Goal: Obtain resource: Download file/media

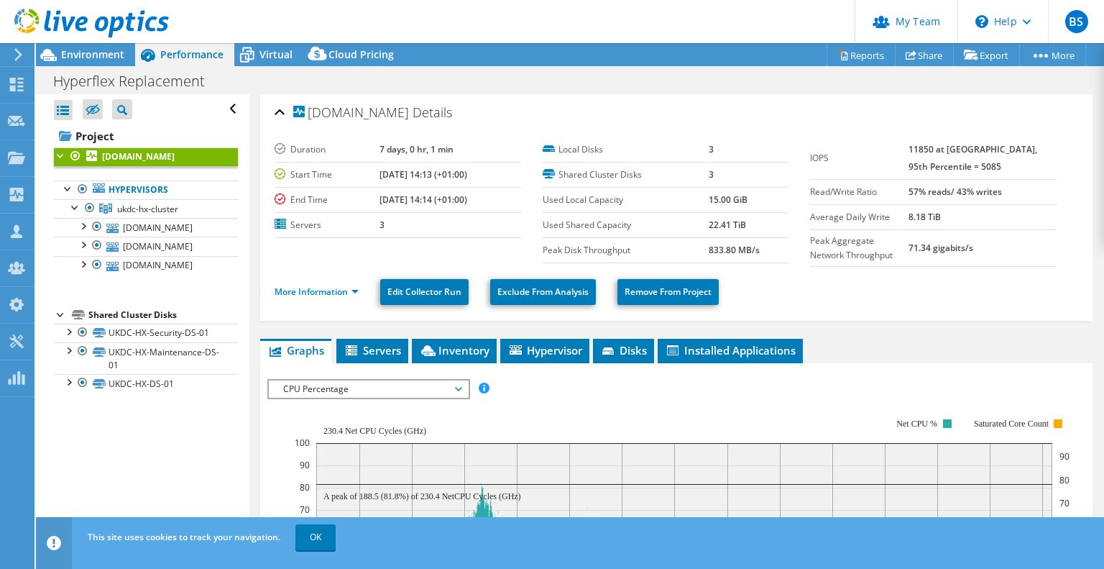
select select "USD"
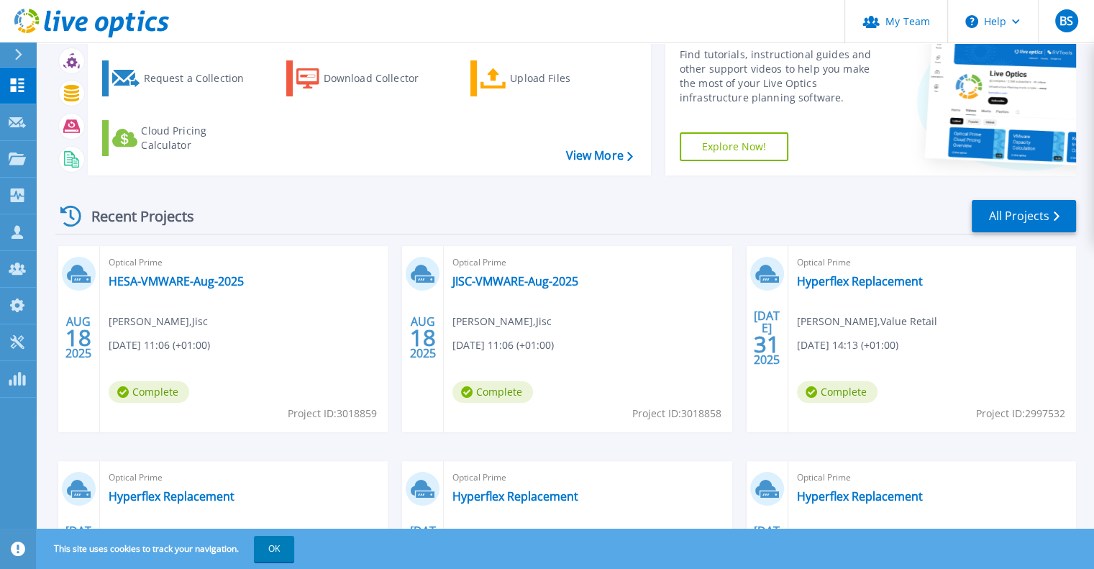
scroll to position [144, 0]
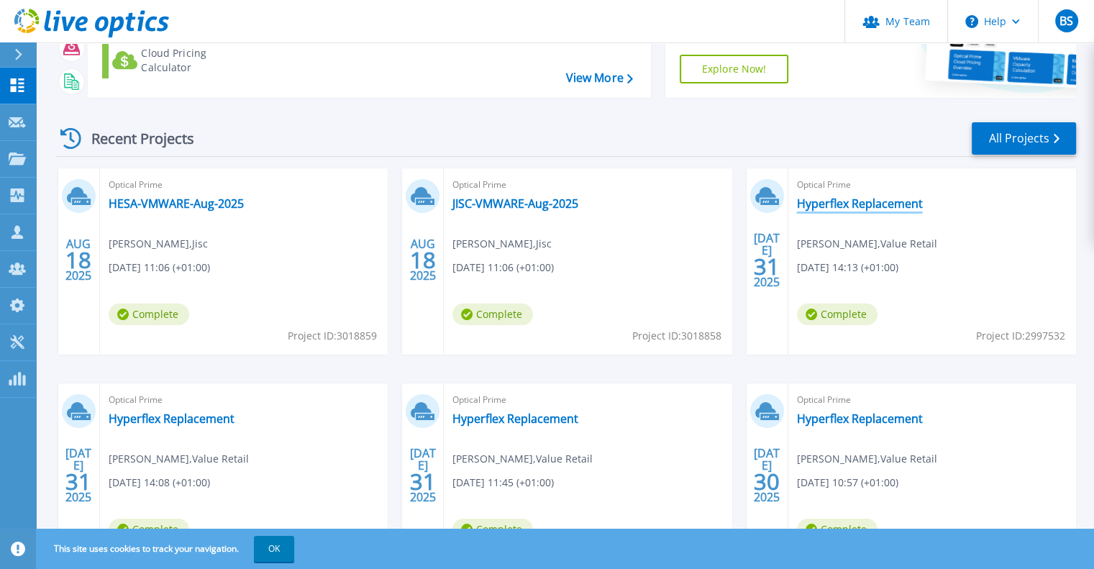
click at [863, 203] on link "Hyperflex Replacement" at bounding box center [860, 203] width 126 height 14
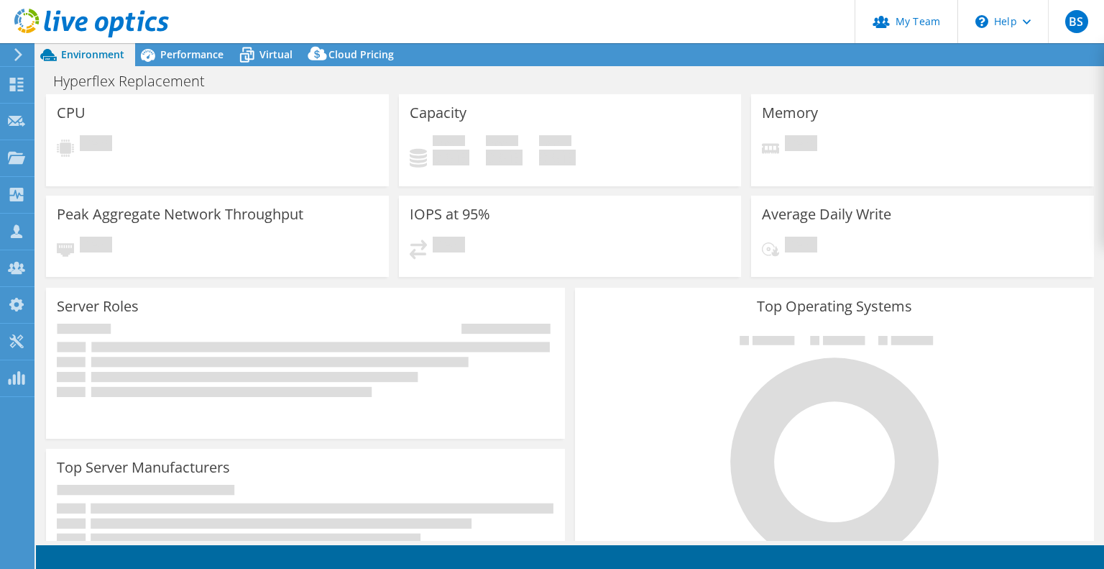
select select "USD"
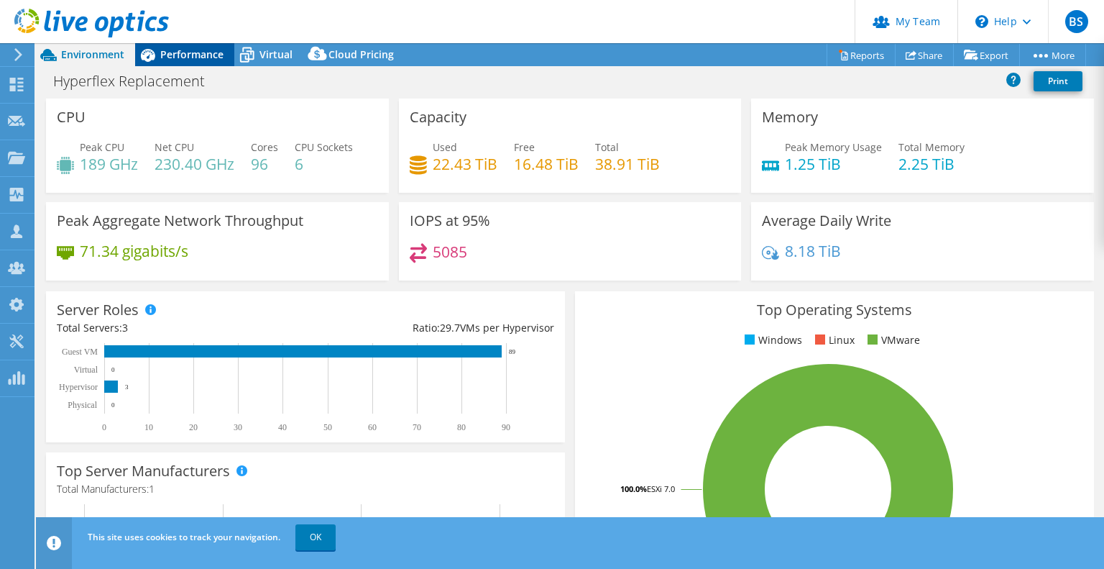
click at [191, 57] on span "Performance" at bounding box center [191, 54] width 63 height 14
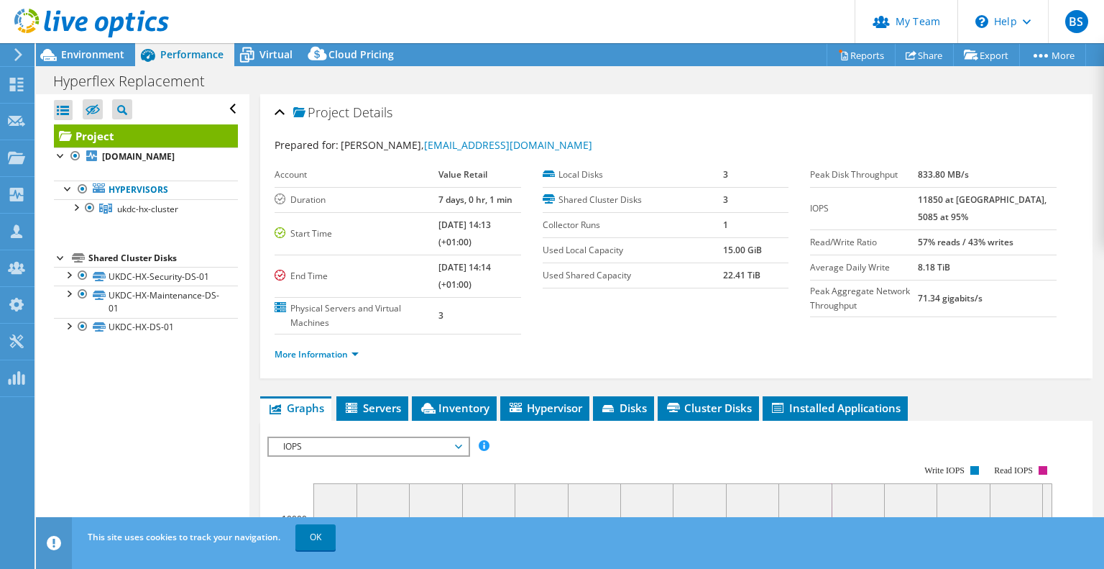
scroll to position [288, 0]
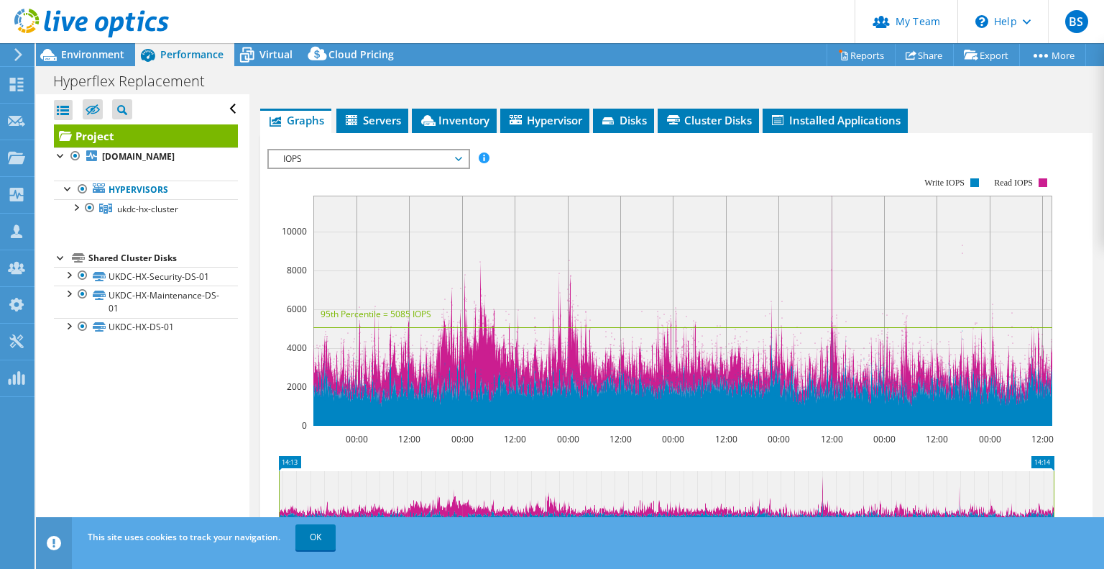
click at [394, 152] on span "IOPS" at bounding box center [368, 158] width 185 height 17
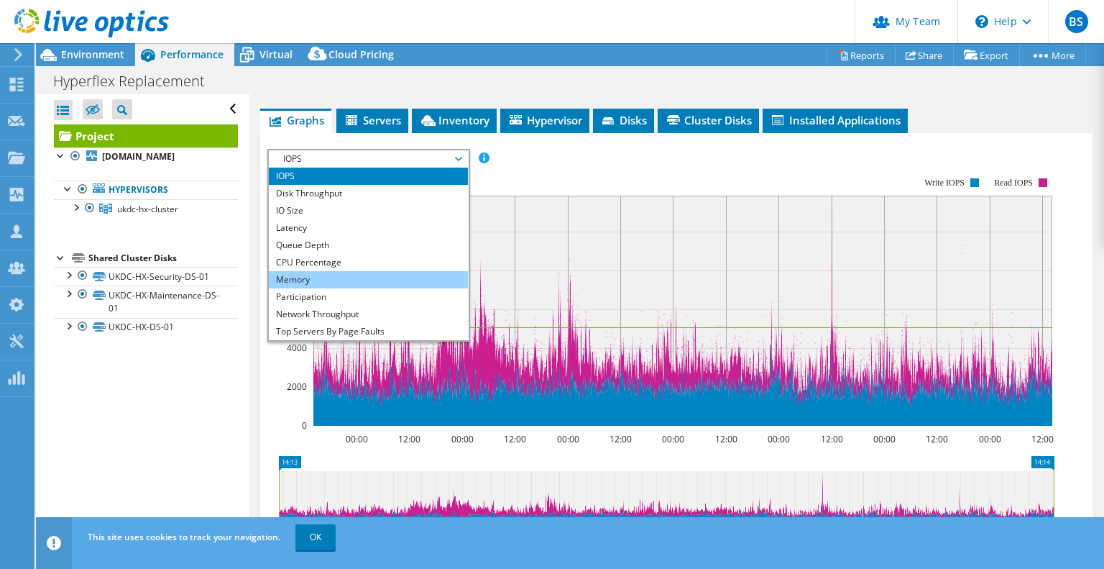
click at [324, 274] on li "Memory" at bounding box center [368, 279] width 199 height 17
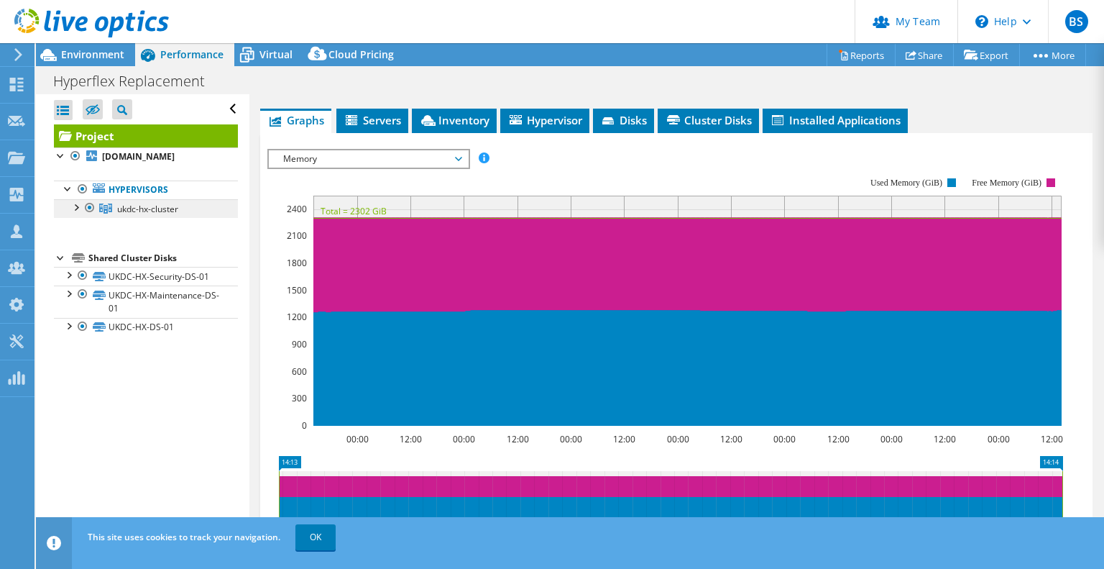
click at [137, 214] on link "ukdc-hx-cluster" at bounding box center [146, 208] width 184 height 19
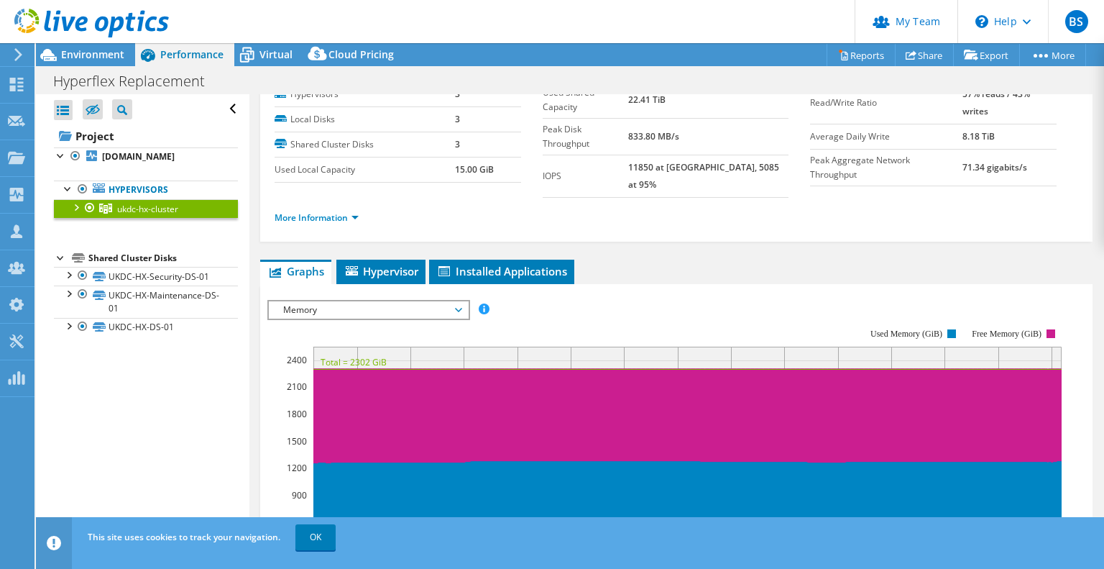
scroll to position [0, 0]
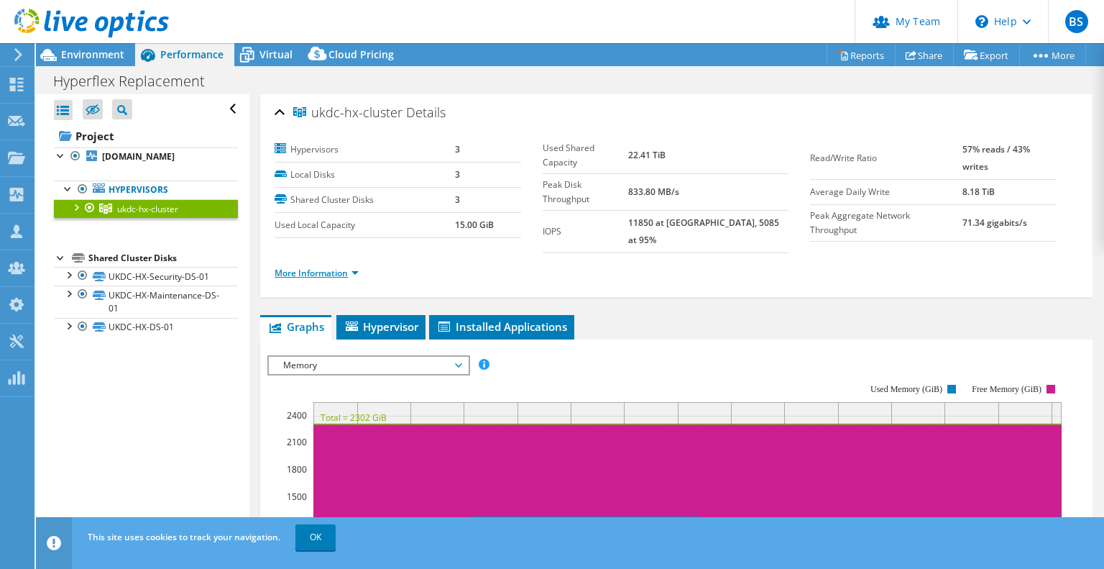
click at [326, 267] on link "More Information" at bounding box center [317, 273] width 84 height 12
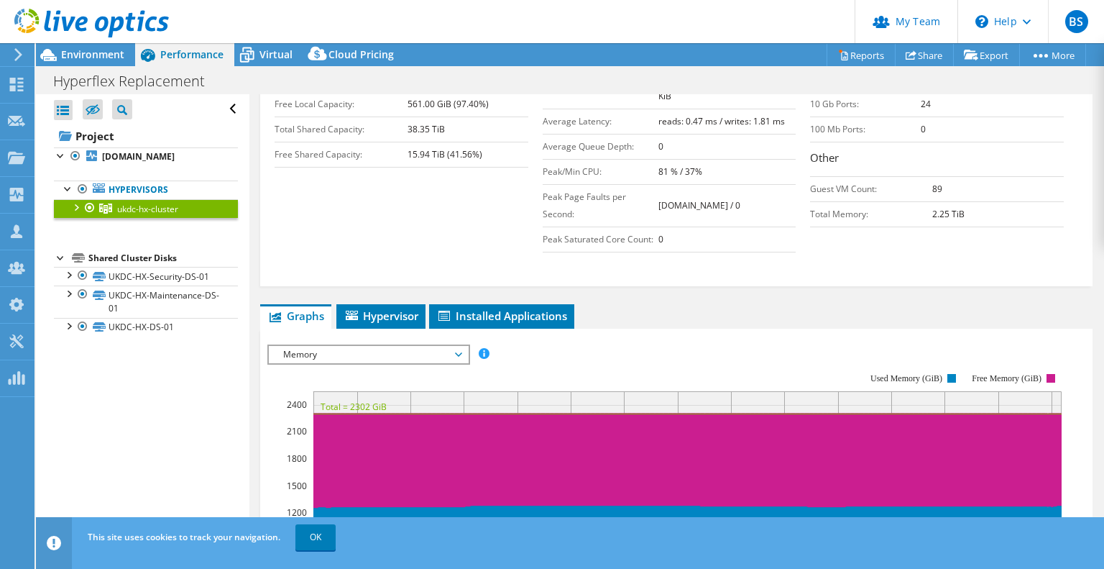
scroll to position [431, 0]
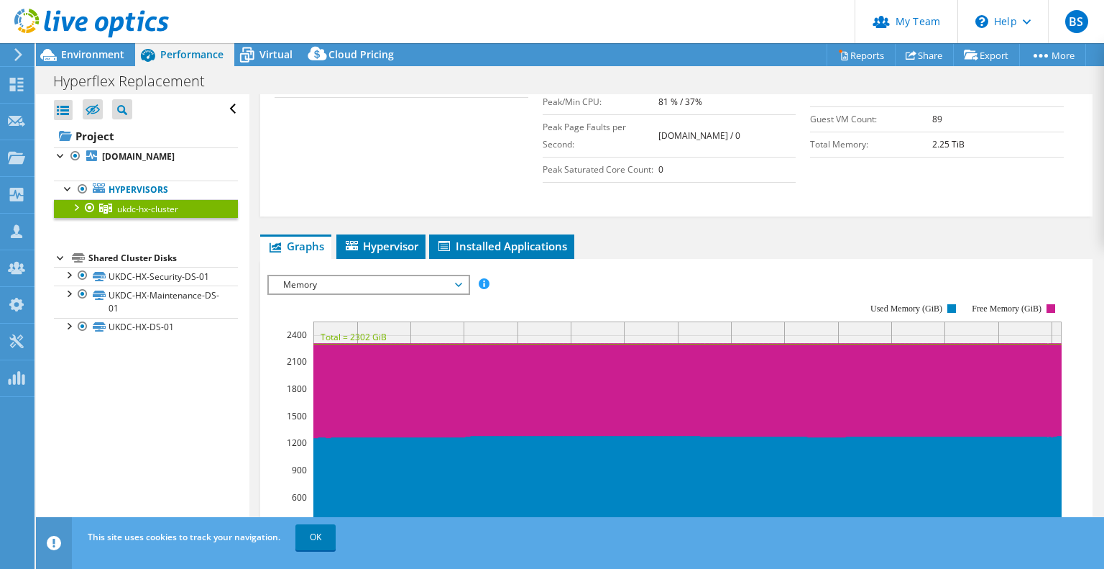
click at [70, 214] on div at bounding box center [75, 206] width 14 height 14
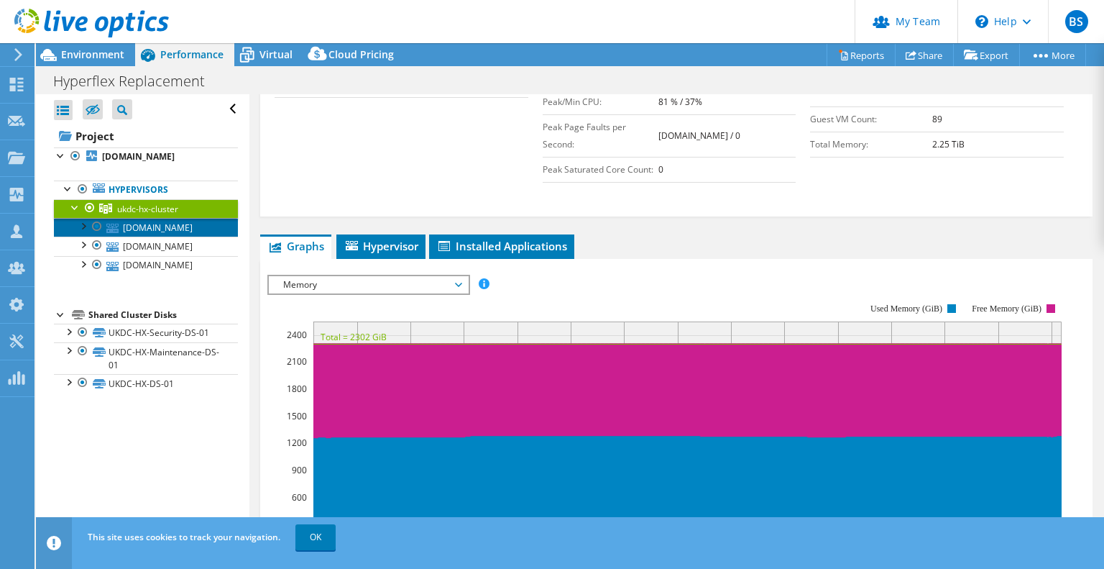
click at [150, 237] on link "[DOMAIN_NAME]" at bounding box center [146, 227] width 184 height 19
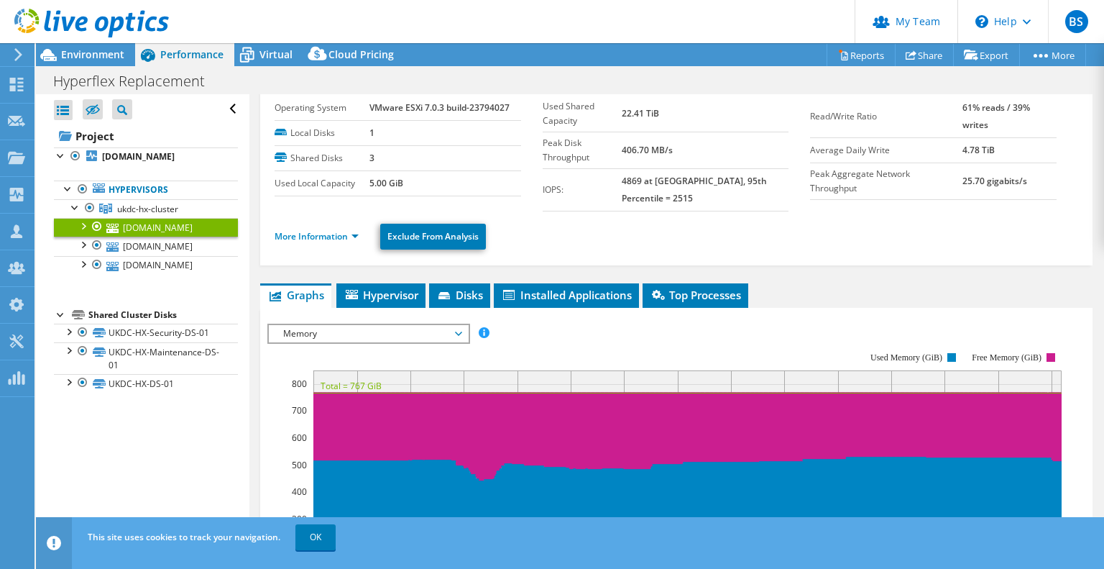
scroll to position [0, 0]
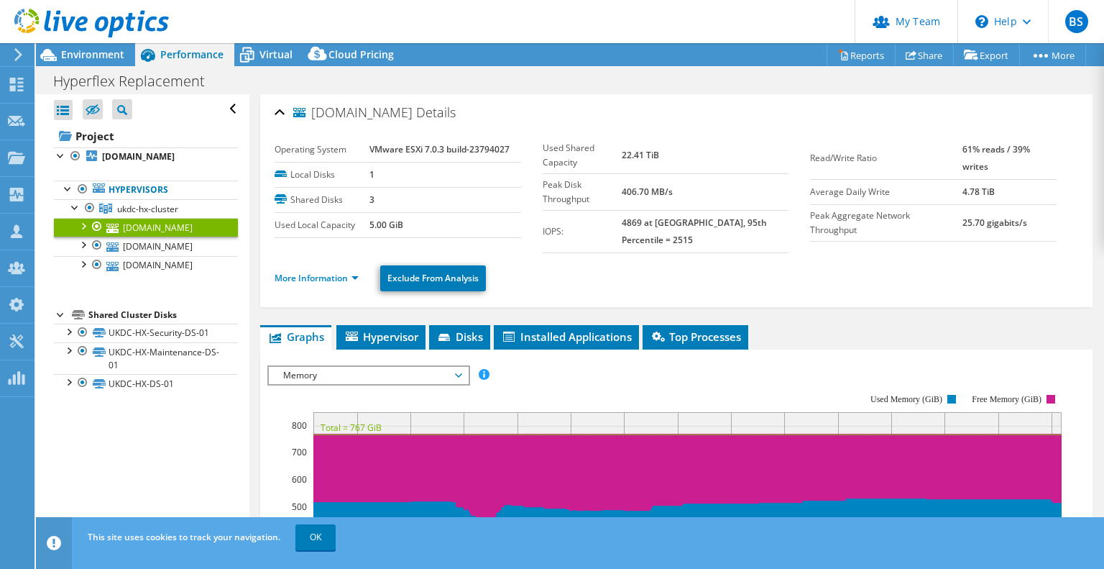
click at [354, 367] on span "Memory" at bounding box center [368, 375] width 185 height 17
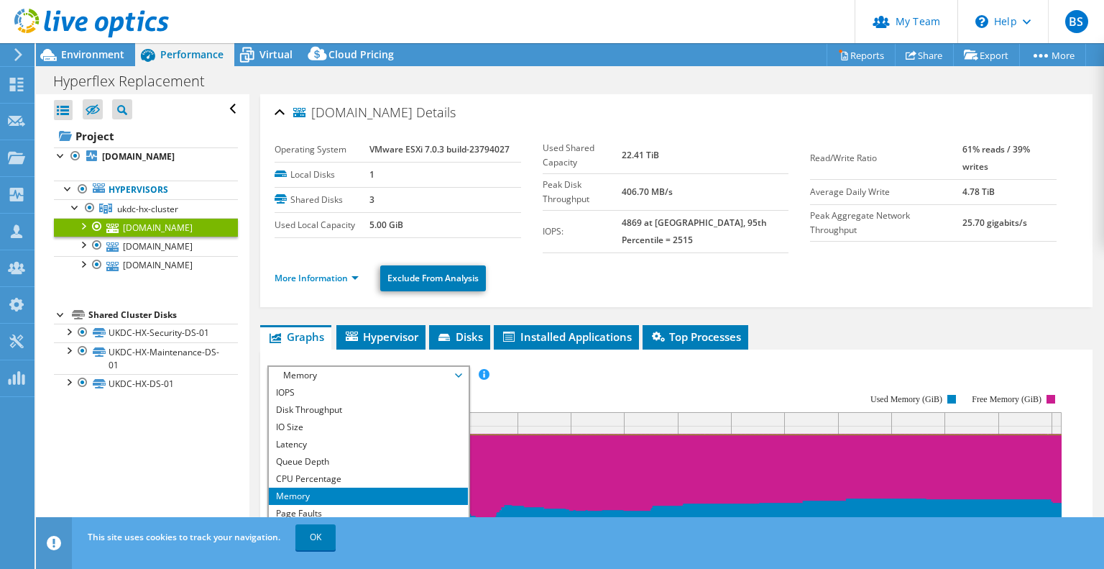
click at [354, 367] on span "Memory" at bounding box center [368, 375] width 185 height 17
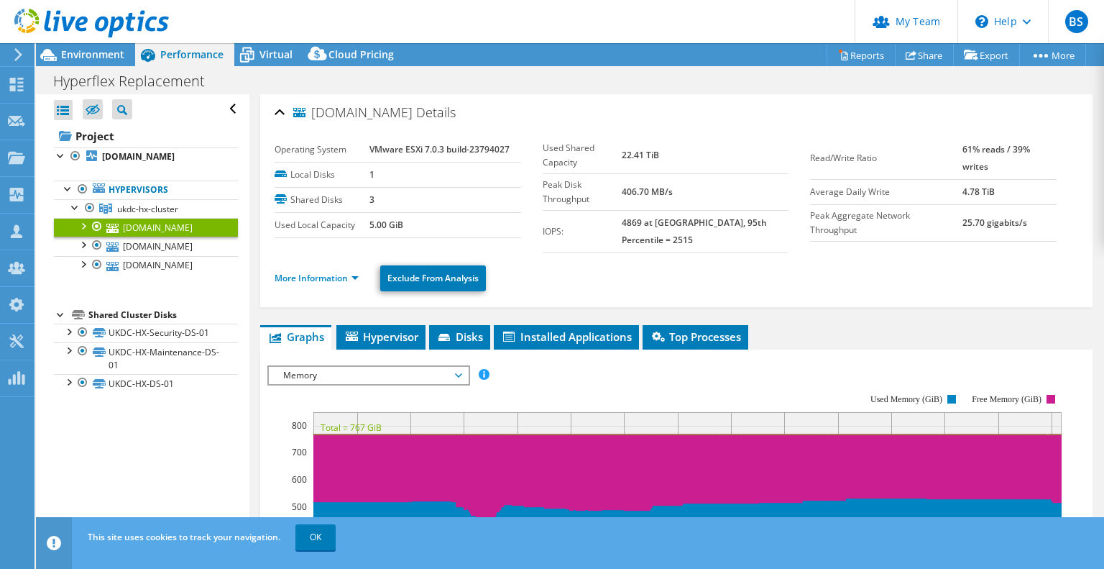
click at [331, 271] on li "More Information" at bounding box center [321, 278] width 93 height 16
click at [331, 272] on link "More Information" at bounding box center [317, 278] width 84 height 12
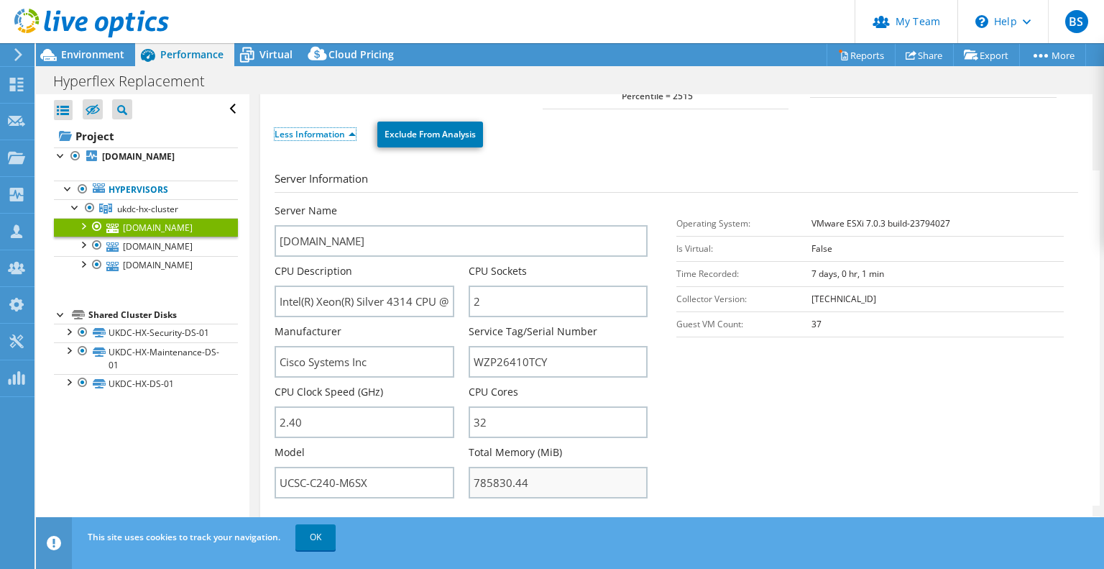
scroll to position [144, 0]
click at [82, 61] on div "Environment" at bounding box center [85, 54] width 99 height 23
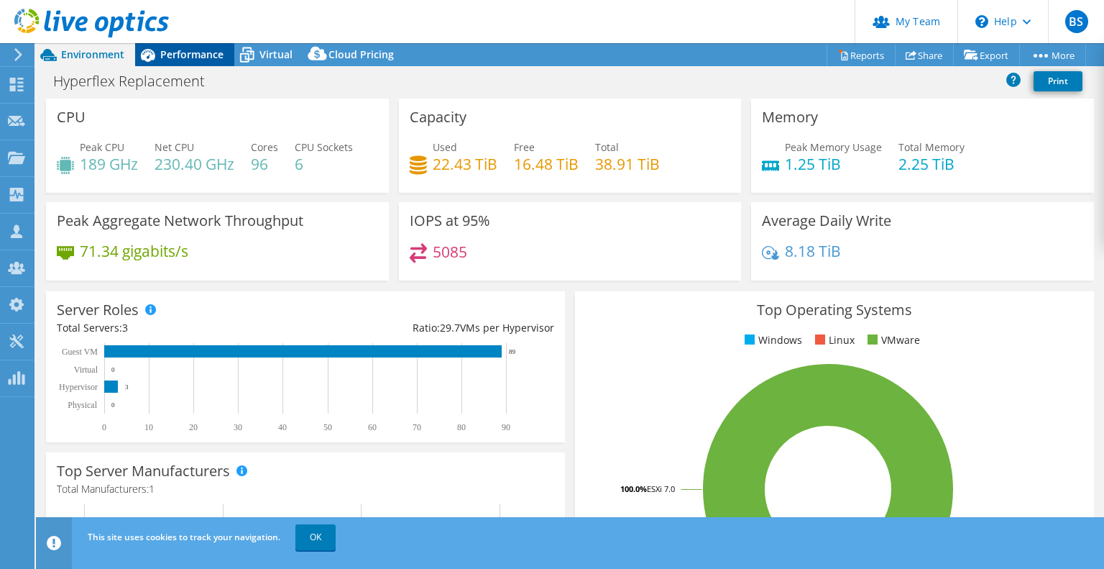
click at [177, 50] on span "Performance" at bounding box center [191, 54] width 63 height 14
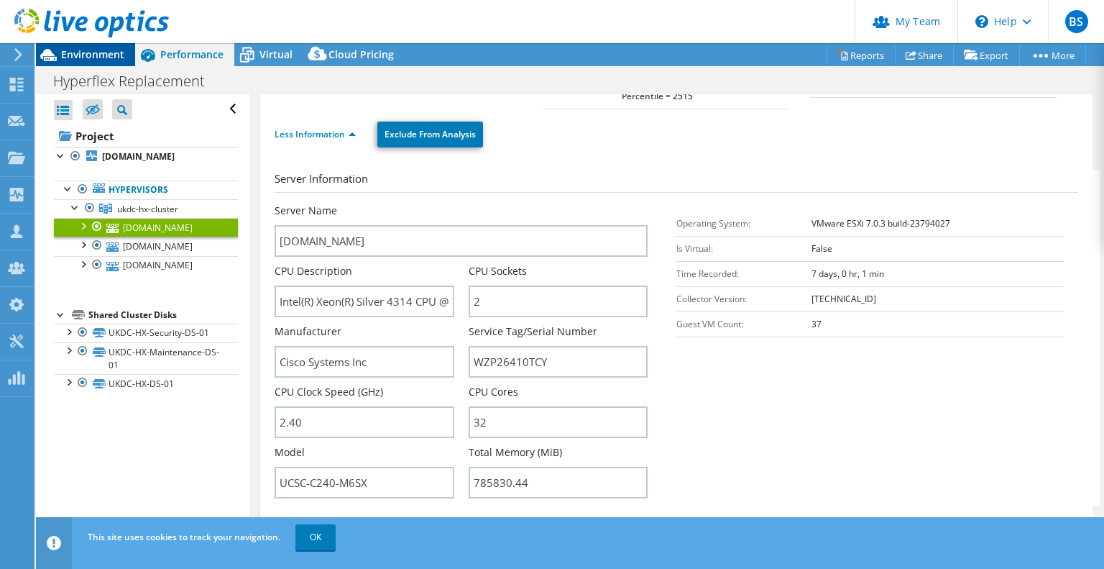
click at [102, 46] on div at bounding box center [84, 24] width 169 height 48
click at [106, 51] on span "Environment" at bounding box center [92, 54] width 63 height 14
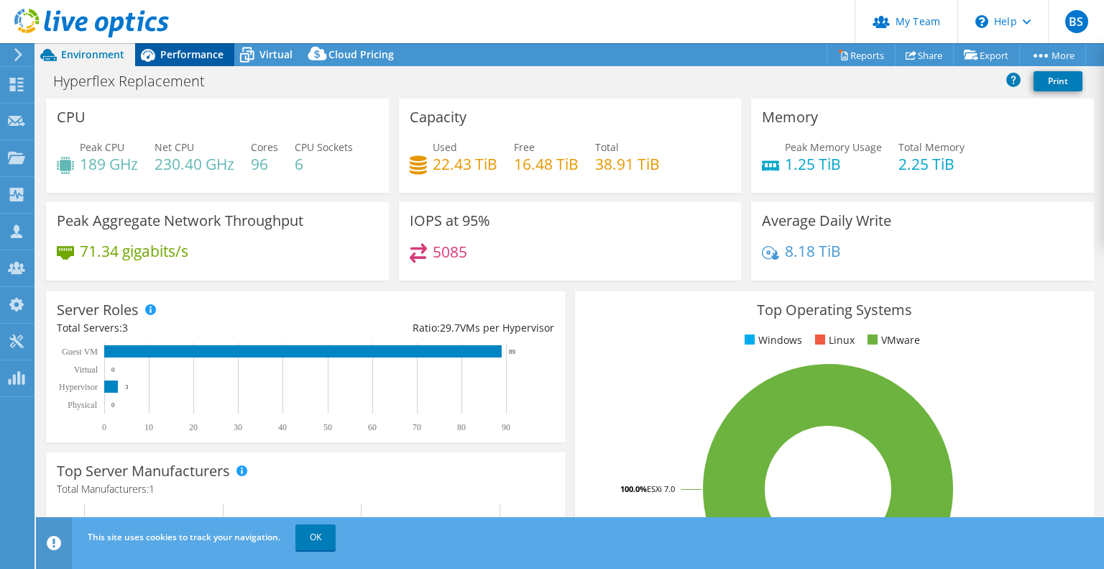
click at [168, 56] on span "Performance" at bounding box center [191, 54] width 63 height 14
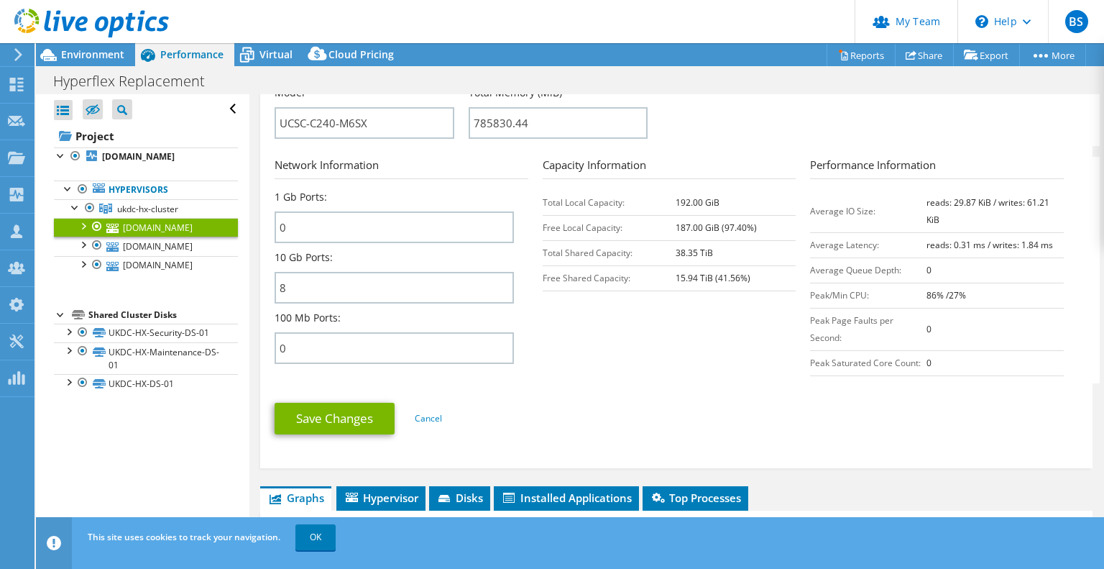
scroll to position [935, 0]
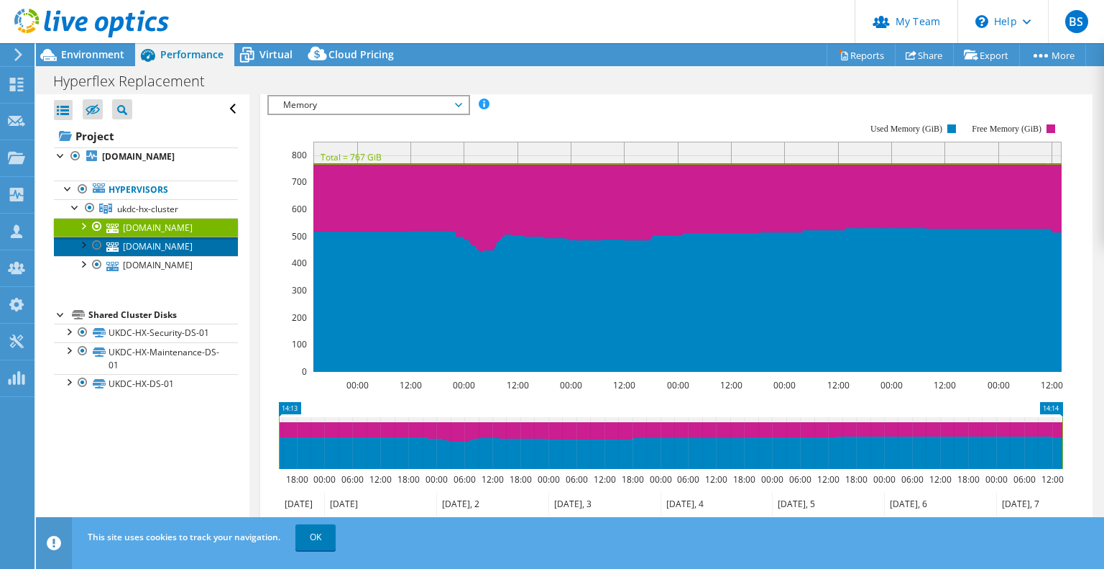
click at [167, 255] on link "[DOMAIN_NAME]" at bounding box center [146, 246] width 184 height 19
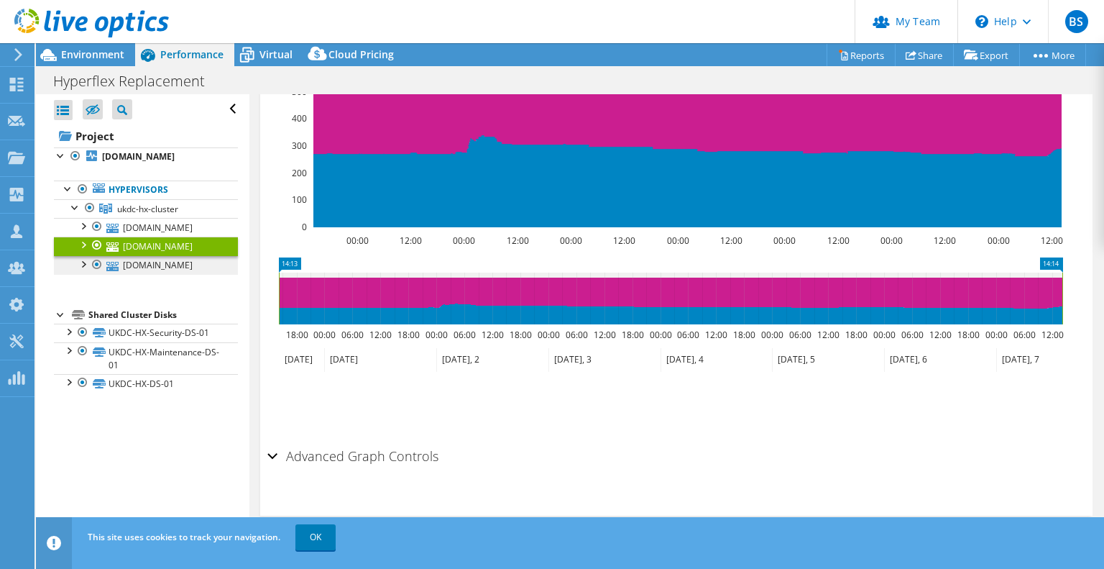
scroll to position [274, 0]
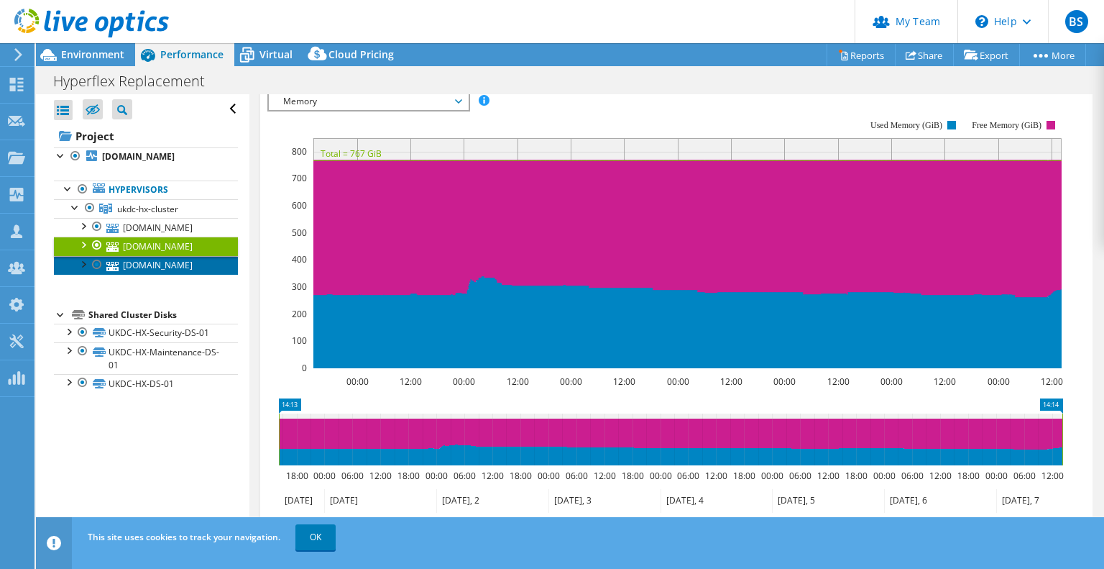
click at [147, 275] on link "[DOMAIN_NAME]" at bounding box center [146, 265] width 184 height 19
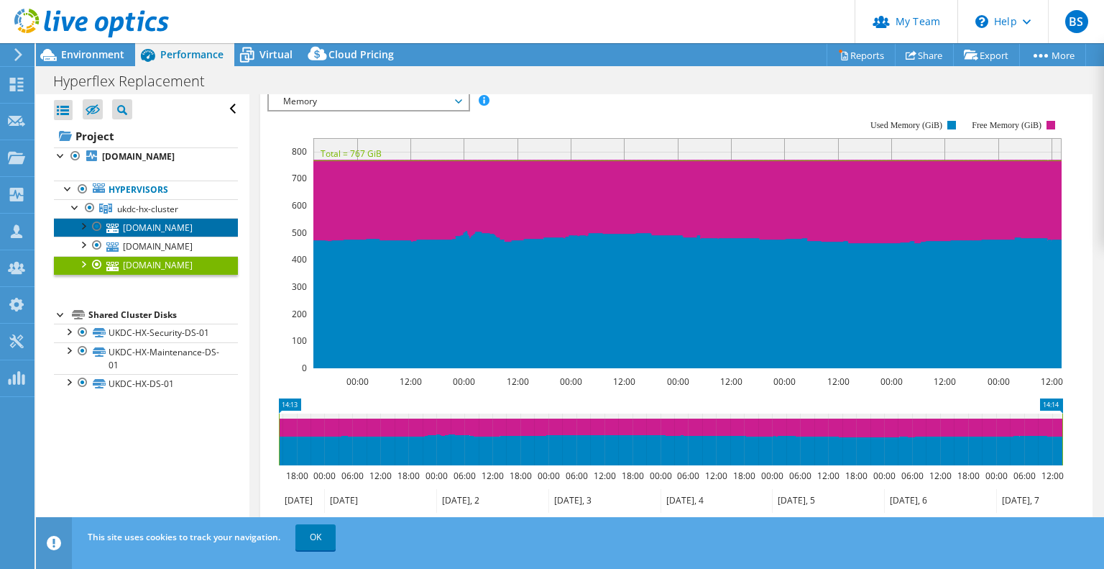
click at [157, 237] on link "[DOMAIN_NAME]" at bounding box center [146, 227] width 184 height 19
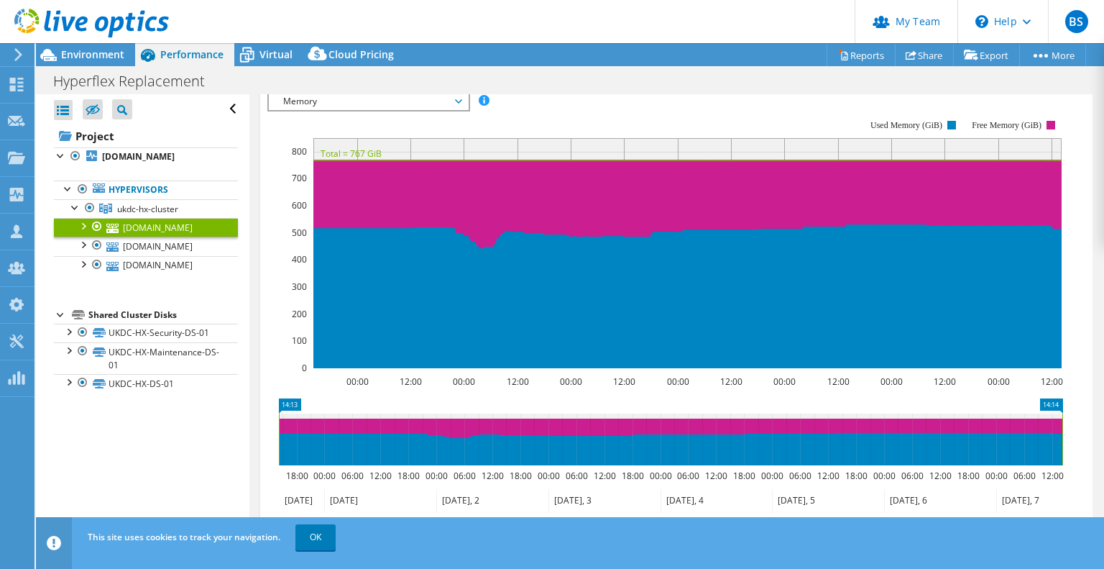
click at [690, 8] on header "BS Partner Team Admin Ben Spacagna Bensp@softcat.com softcat.com My Profile Log…" at bounding box center [552, 21] width 1104 height 43
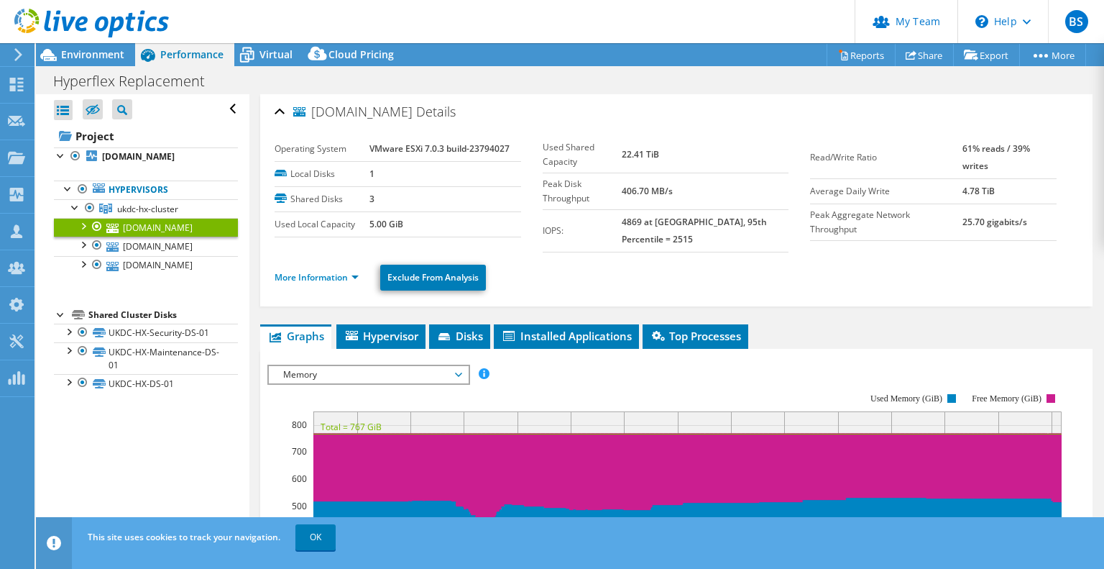
scroll to position [0, 0]
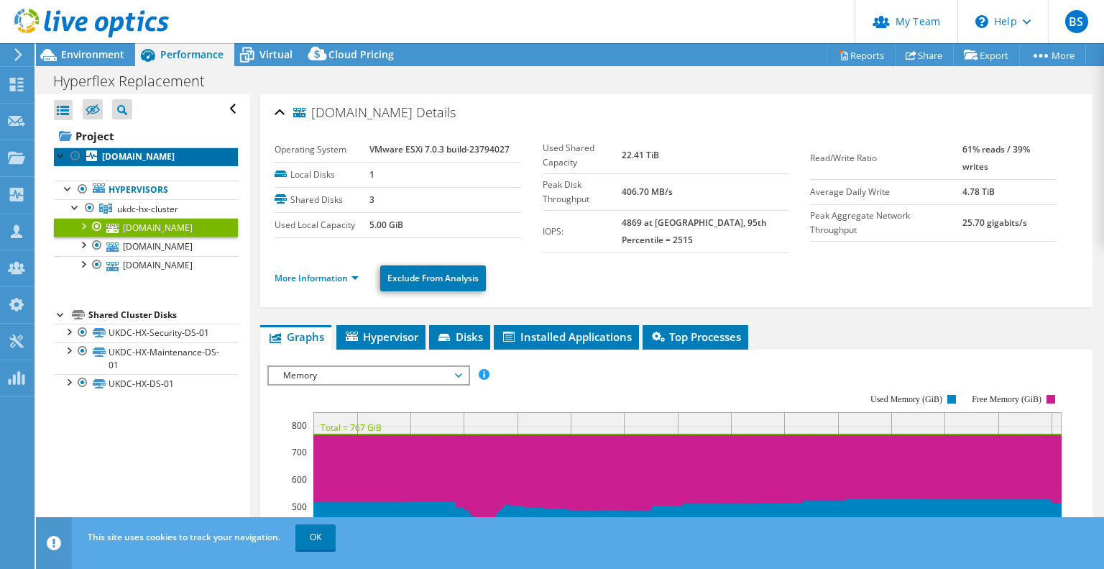
click at [158, 160] on link "[DOMAIN_NAME]" at bounding box center [146, 156] width 184 height 19
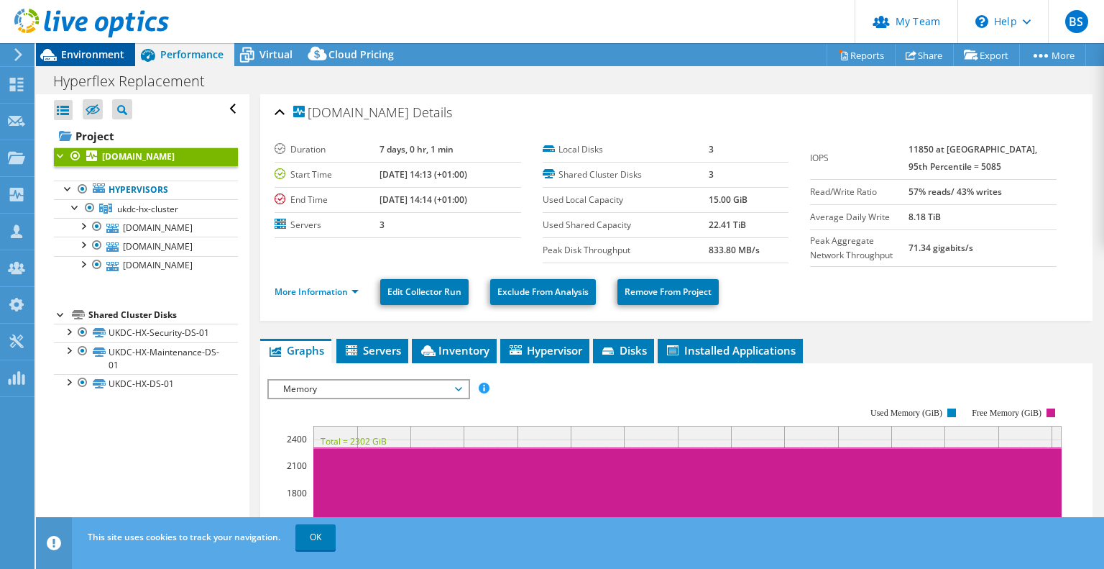
click at [78, 63] on div "Environment" at bounding box center [85, 54] width 99 height 23
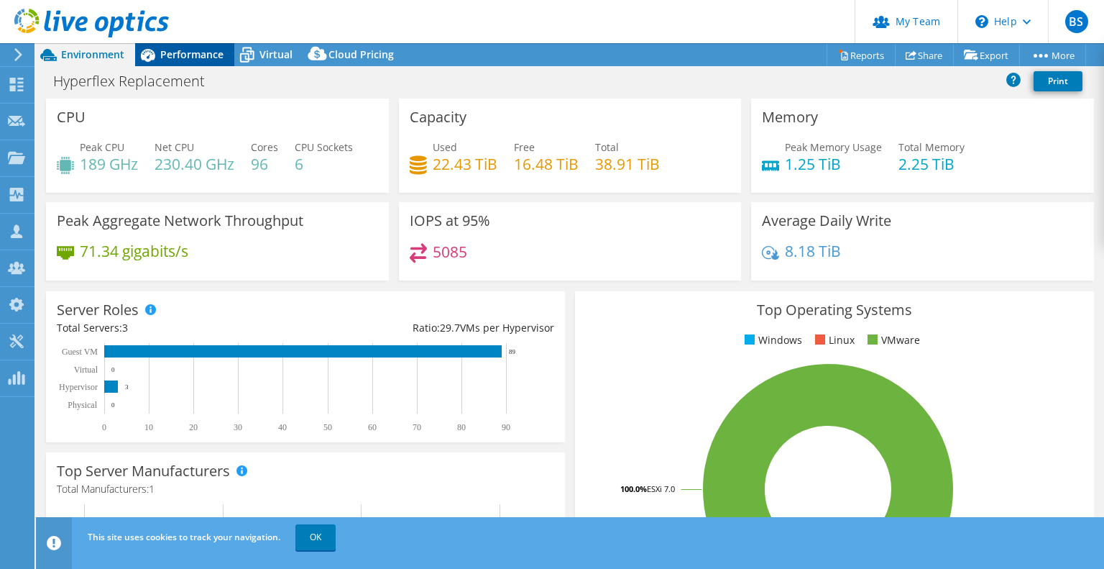
click at [190, 49] on span "Performance" at bounding box center [191, 54] width 63 height 14
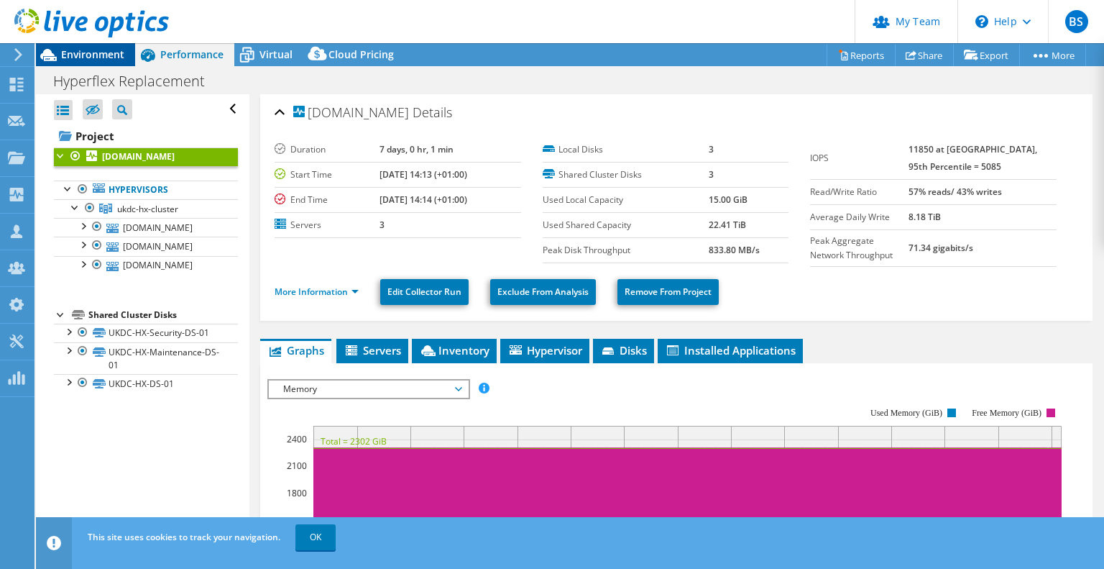
click at [119, 54] on span "Environment" at bounding box center [92, 54] width 63 height 14
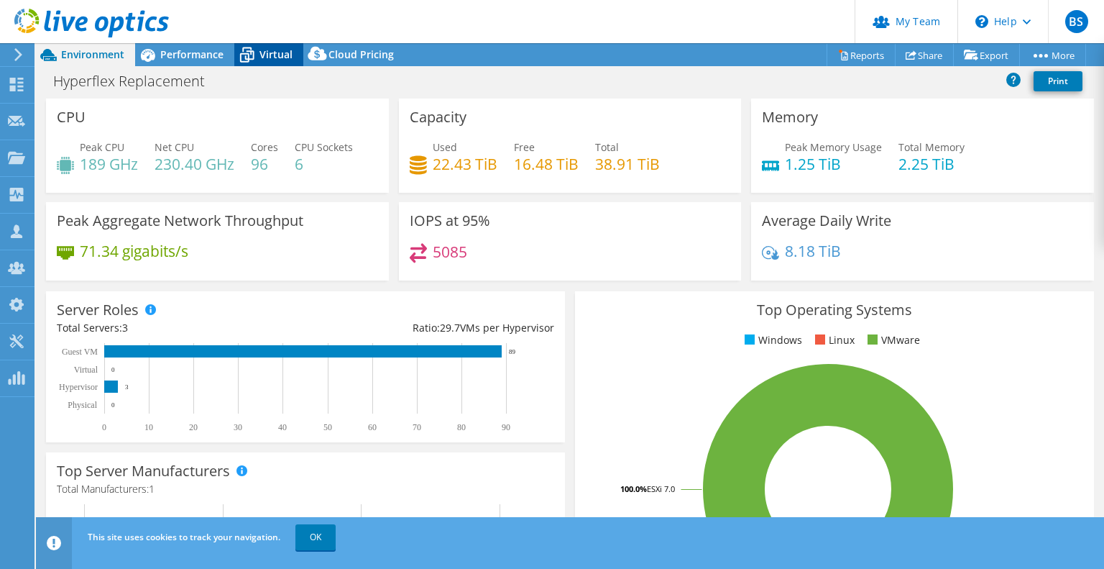
click at [273, 60] on span "Virtual" at bounding box center [276, 54] width 33 height 14
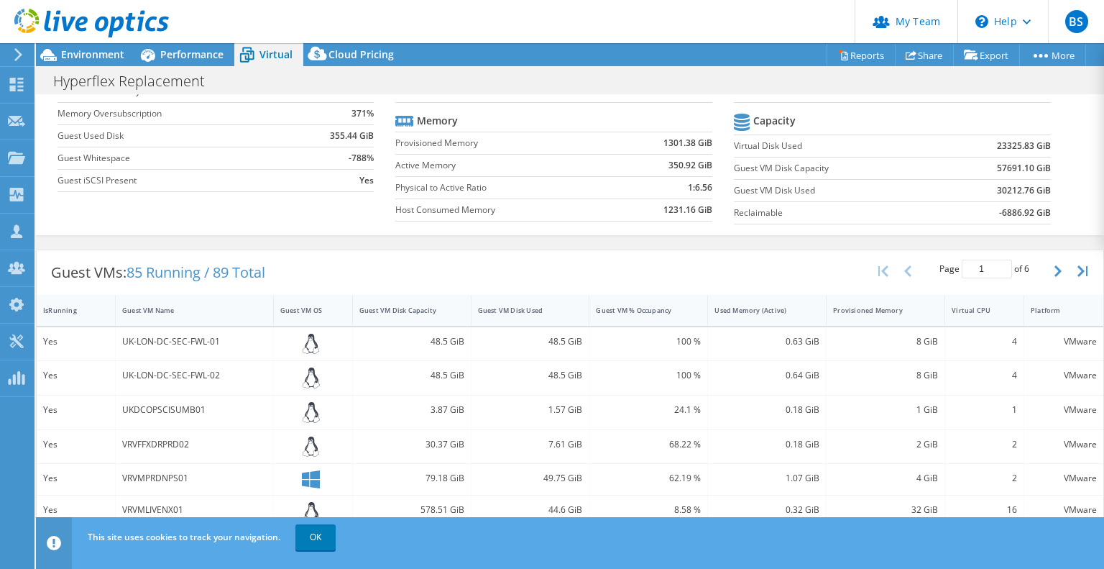
scroll to position [144, 0]
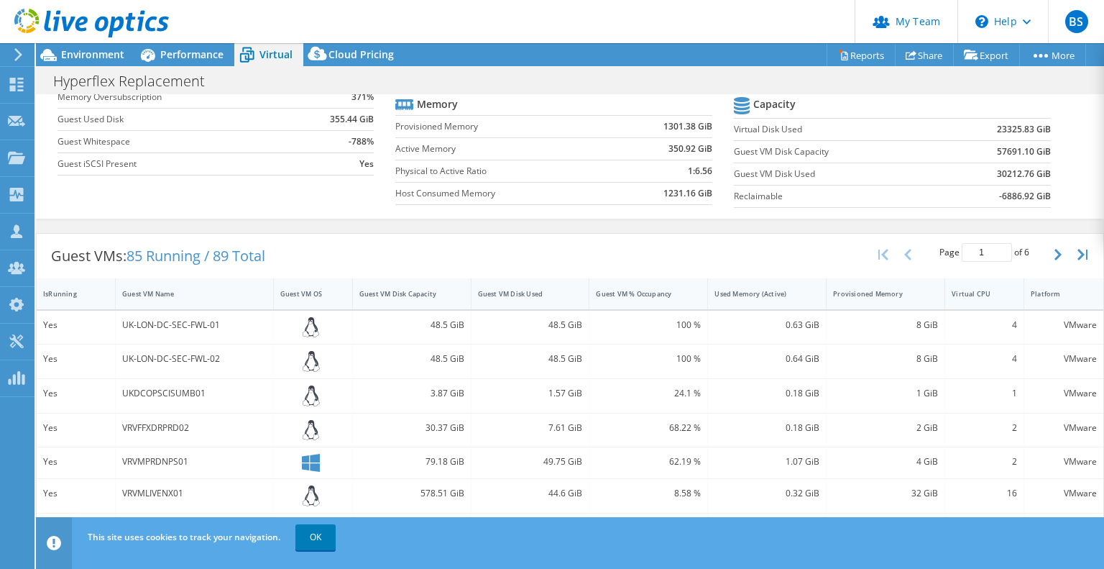
click at [975, 293] on div "Virtual CPU" at bounding box center [976, 293] width 48 height 9
click at [978, 300] on div "Virtual CPU" at bounding box center [976, 294] width 61 height 22
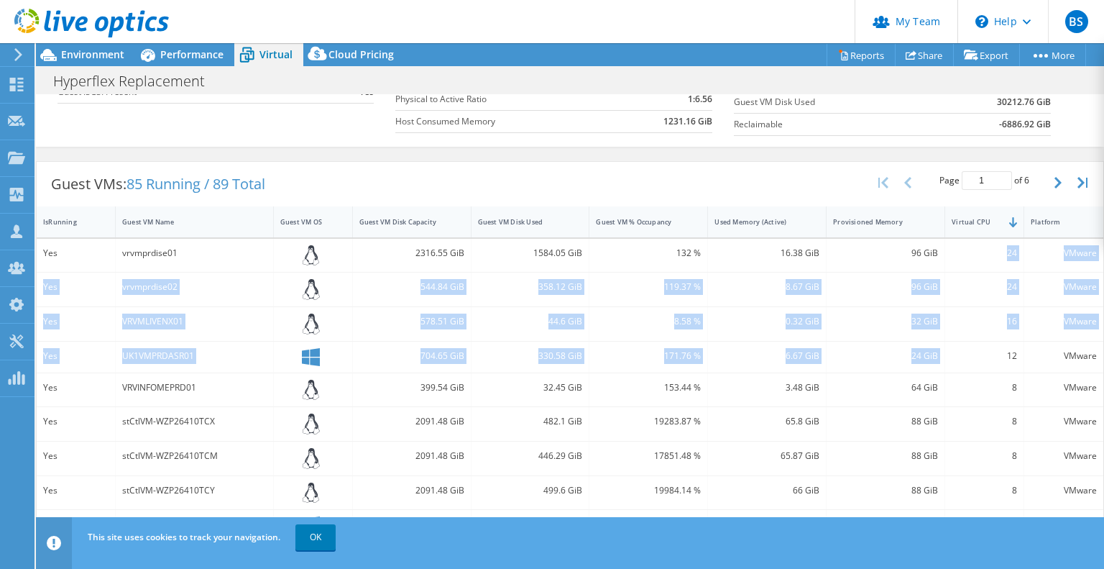
drag, startPoint x: 977, startPoint y: 250, endPoint x: 989, endPoint y: 362, distance: 112.8
click at [989, 362] on div "Yes vrvmprdise01 2316.55 GiB 1584.05 GiB 132 % 16.38 GiB 96 GiB 24 VMware Yes v…" at bounding box center [570, 485] width 1067 height 492
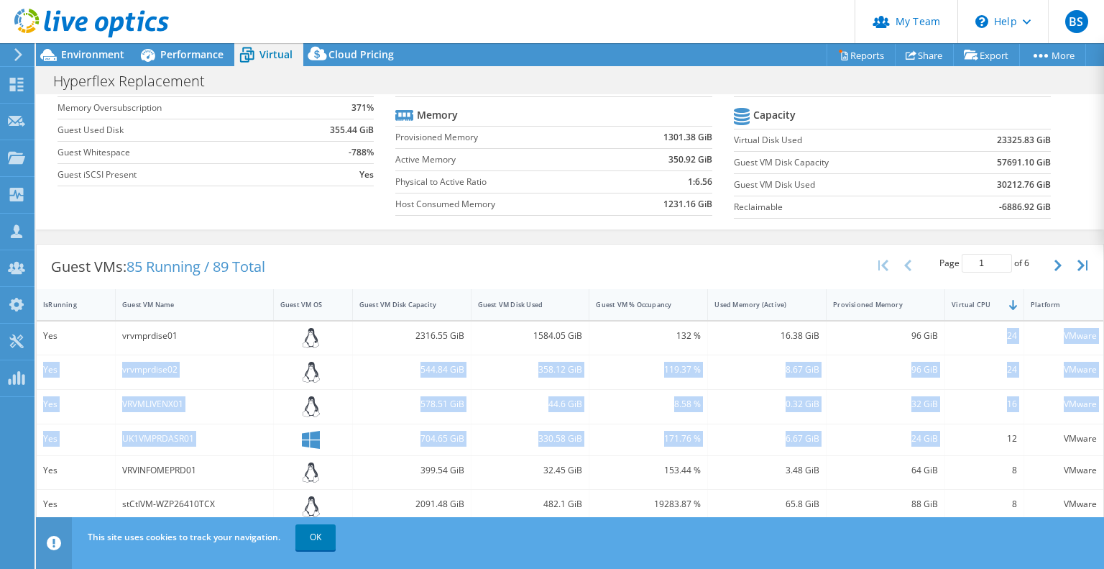
scroll to position [121, 0]
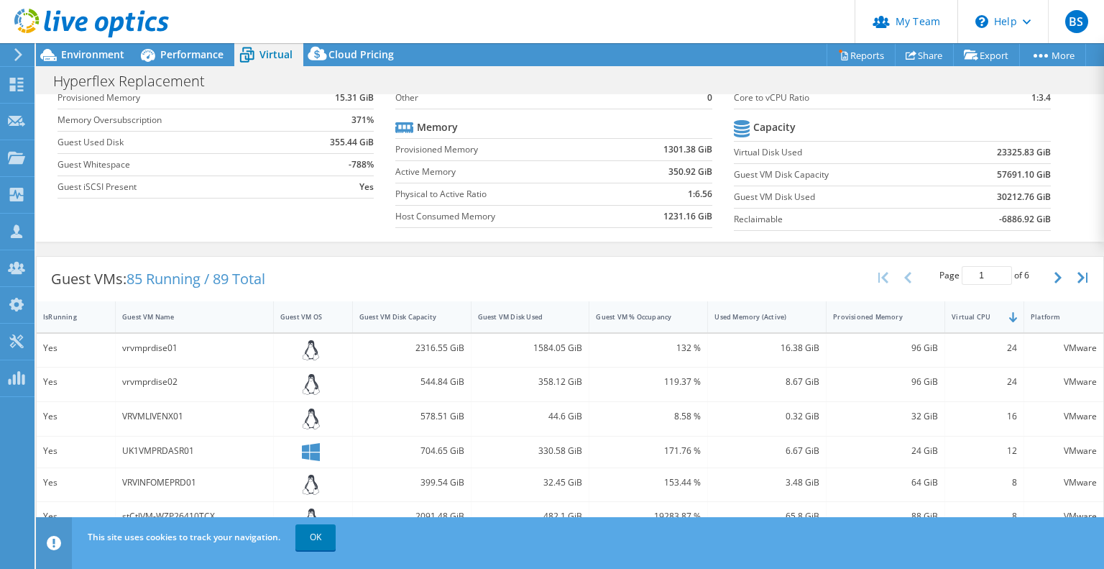
click at [862, 344] on div "96 GiB" at bounding box center [885, 348] width 105 height 16
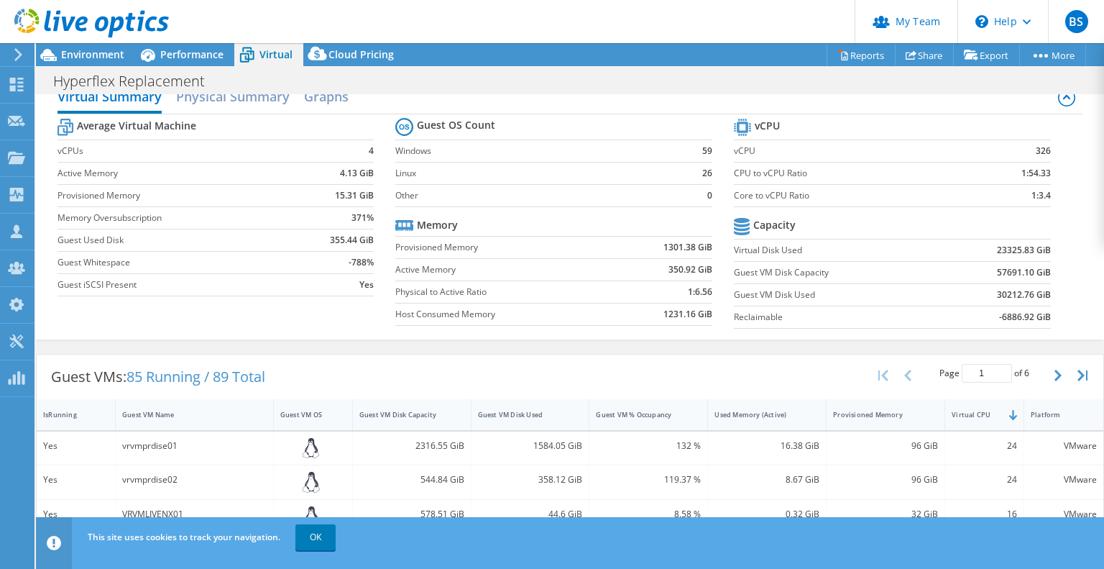
scroll to position [0, 0]
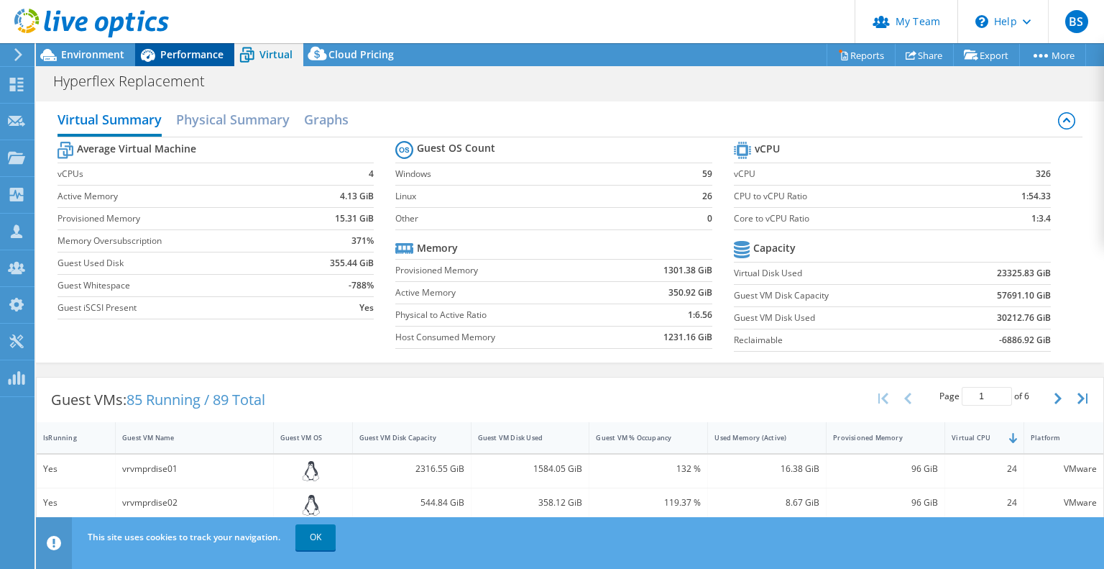
click at [175, 63] on div "Performance" at bounding box center [184, 54] width 99 height 23
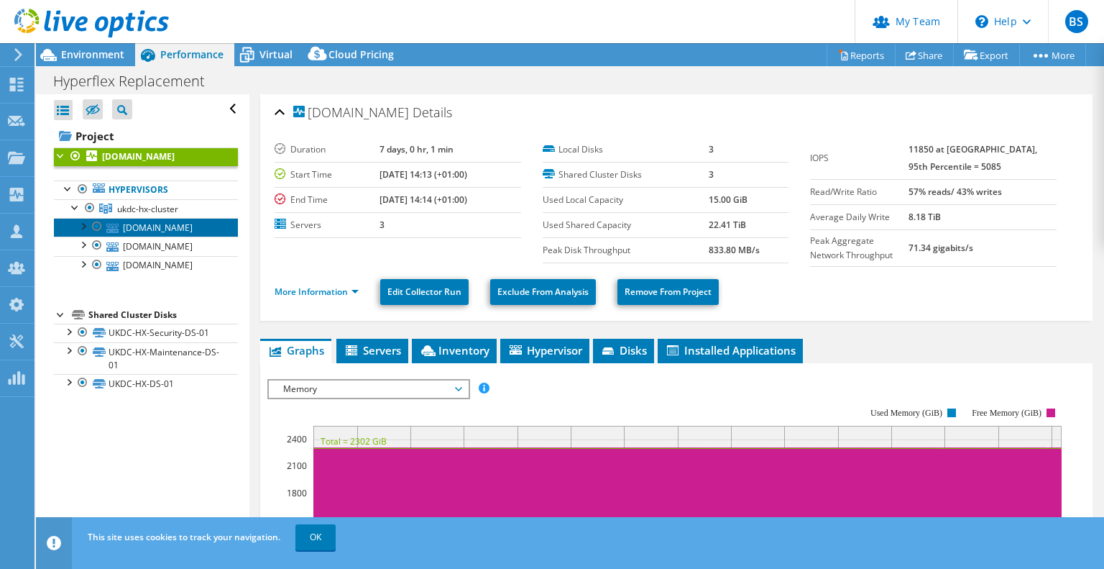
click at [170, 237] on link "[DOMAIN_NAME]" at bounding box center [146, 227] width 184 height 19
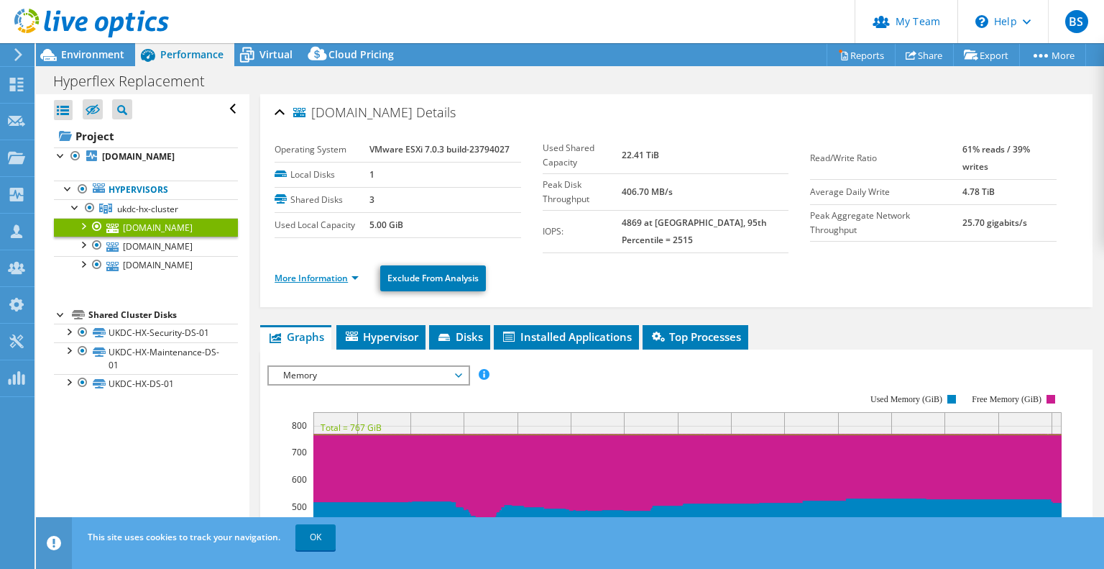
click at [321, 272] on link "More Information" at bounding box center [317, 278] width 84 height 12
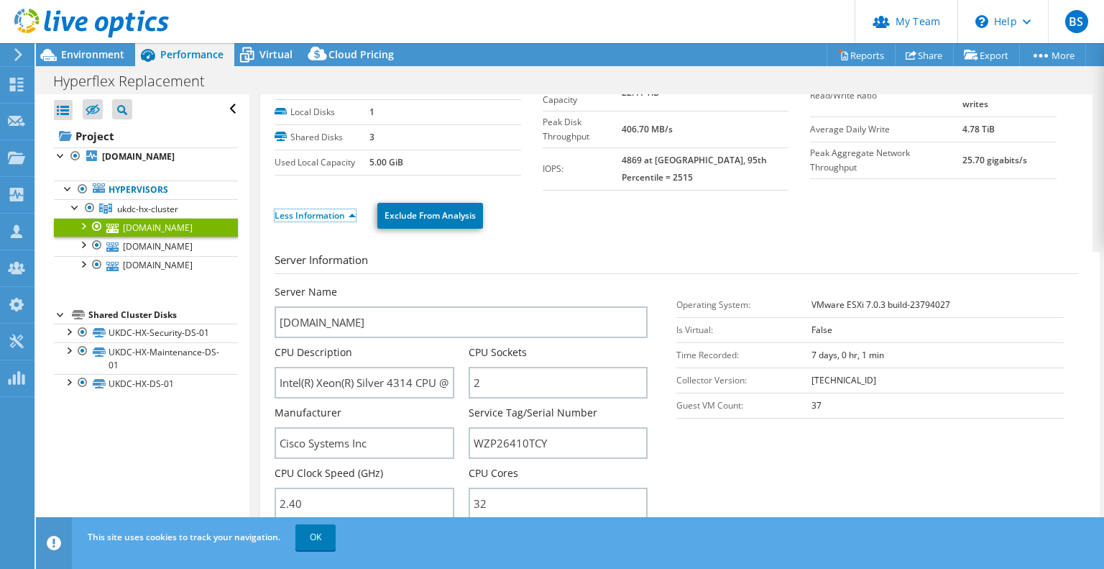
scroll to position [144, 0]
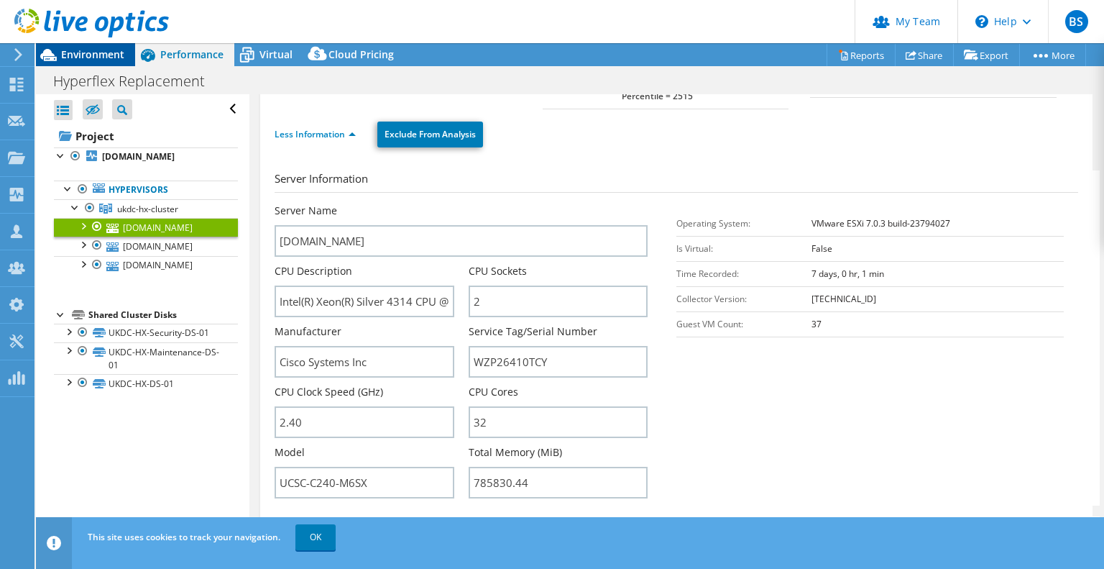
click at [106, 53] on span "Environment" at bounding box center [92, 54] width 63 height 14
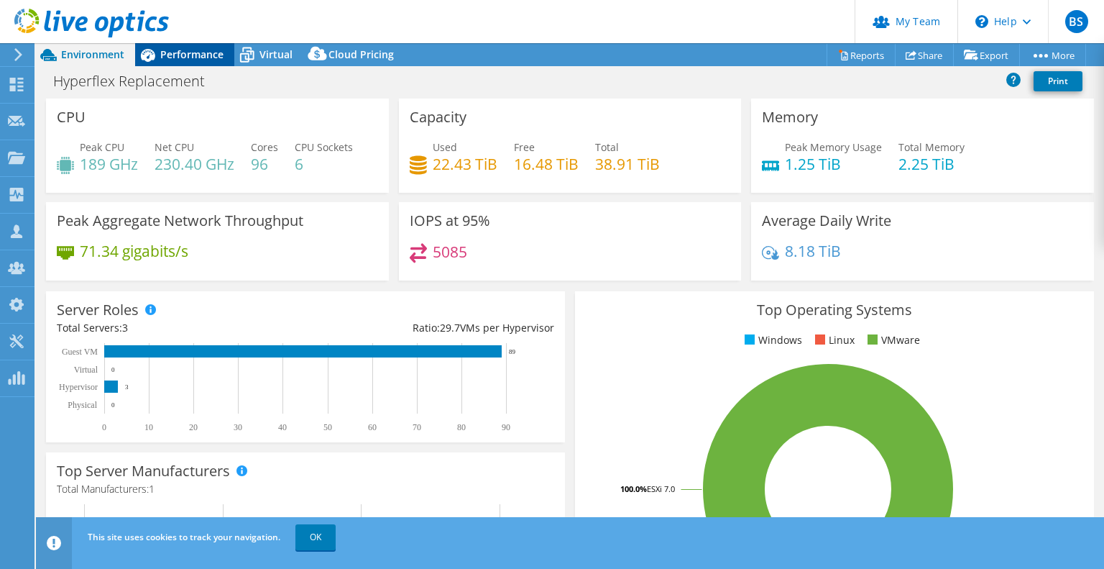
click at [167, 65] on div "Performance" at bounding box center [184, 54] width 99 height 23
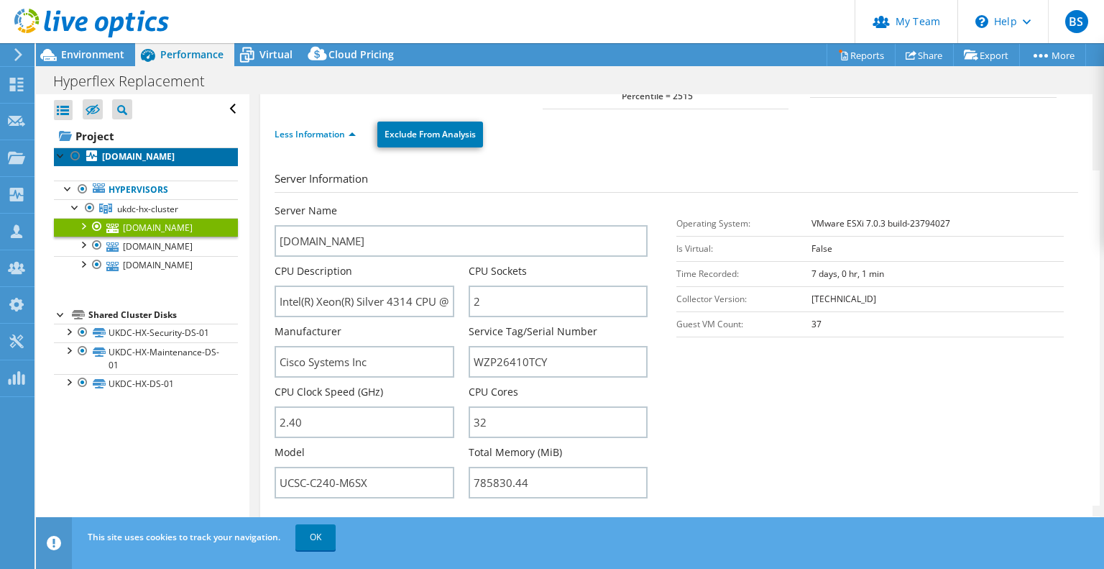
click at [132, 163] on b "[DOMAIN_NAME]" at bounding box center [138, 156] width 73 height 12
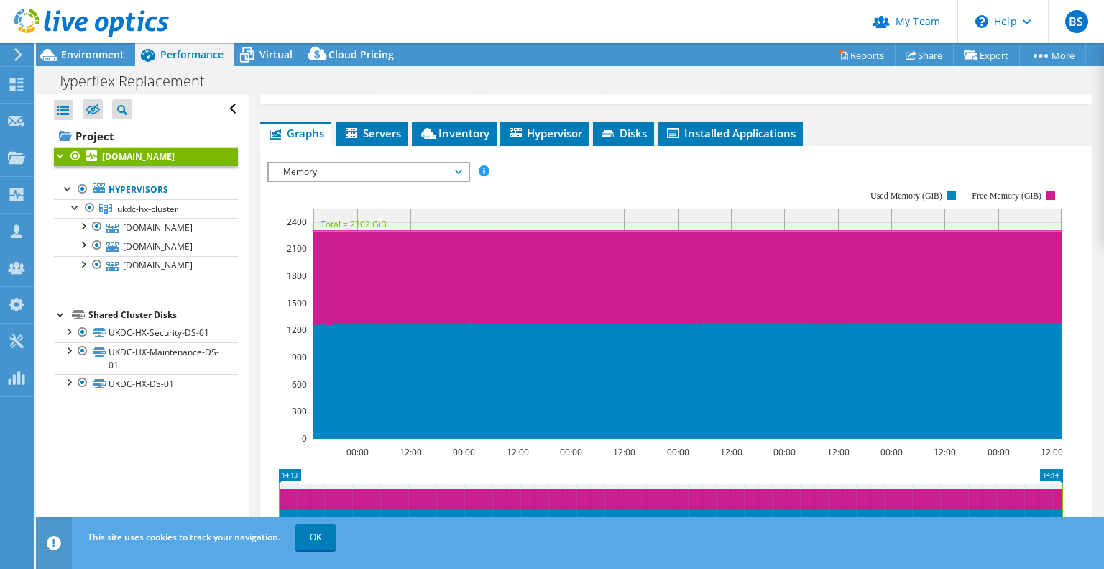
scroll to position [216, 0]
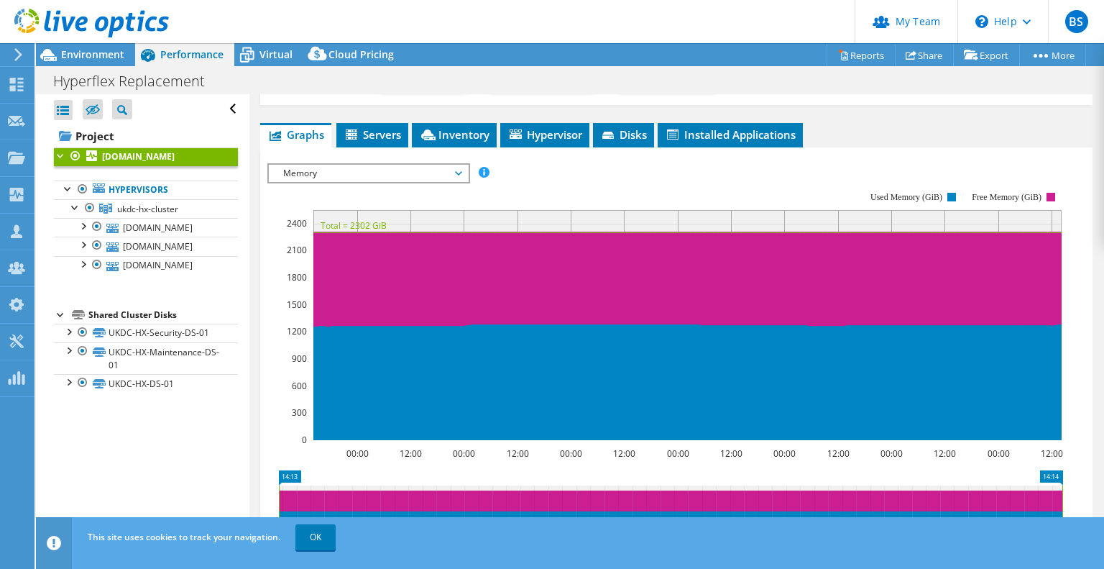
click at [421, 163] on div "Memory IOPS Disk Throughput IO Size Latency Queue Depth CPU Percentage Memory P…" at bounding box center [368, 173] width 203 height 20
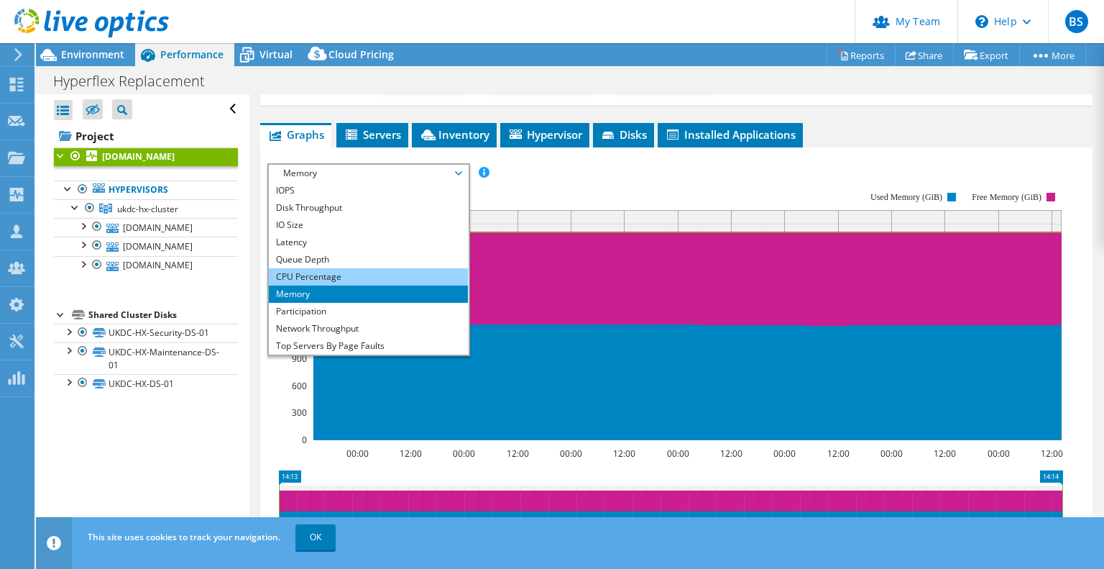
click at [337, 277] on li "CPU Percentage" at bounding box center [368, 276] width 199 height 17
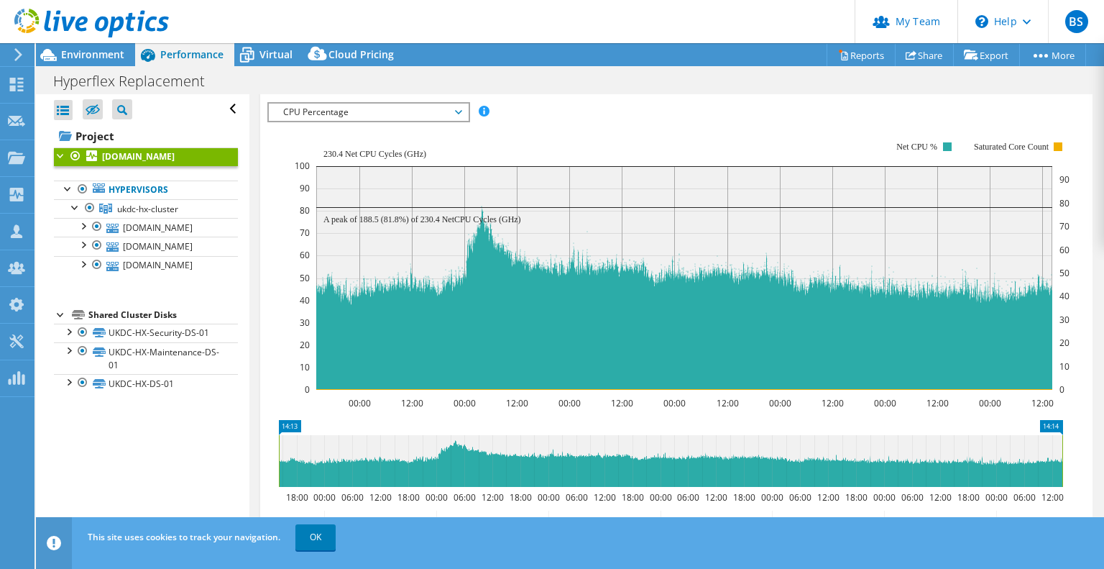
scroll to position [288, 0]
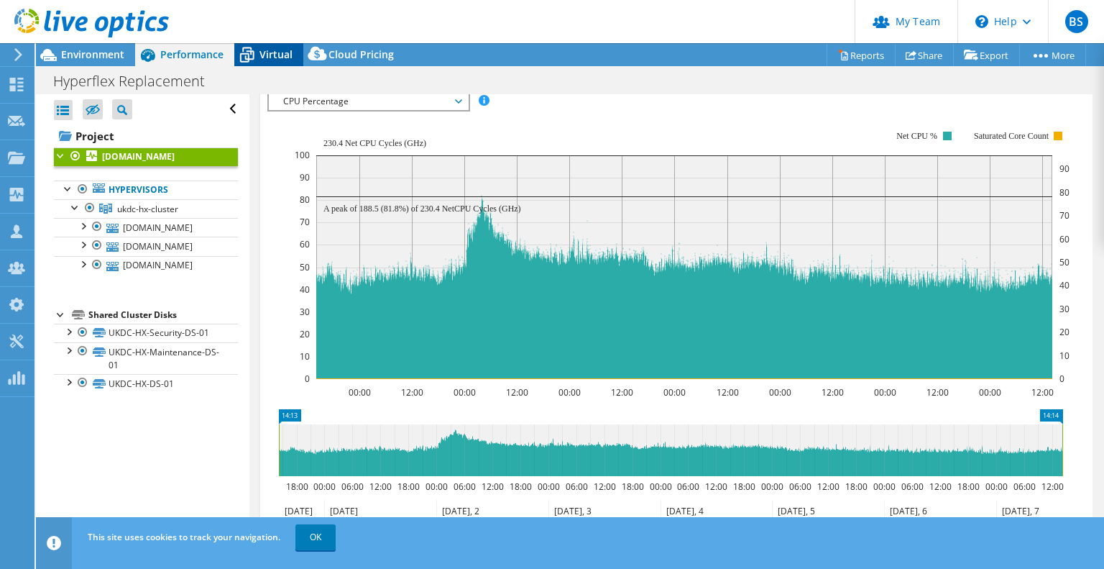
click at [276, 53] on span "Virtual" at bounding box center [276, 54] width 33 height 14
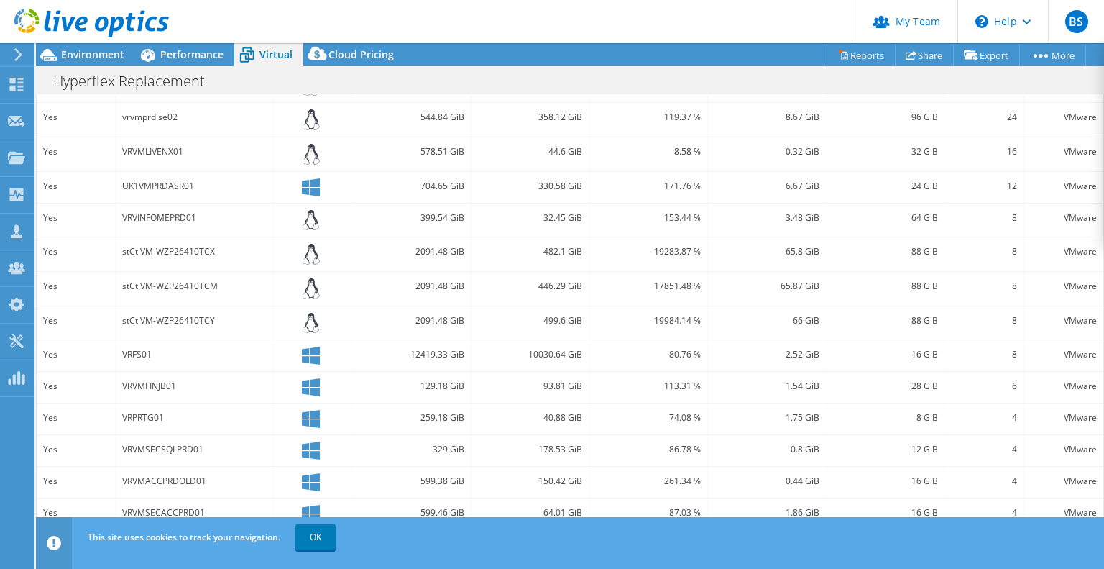
scroll to position [408, 0]
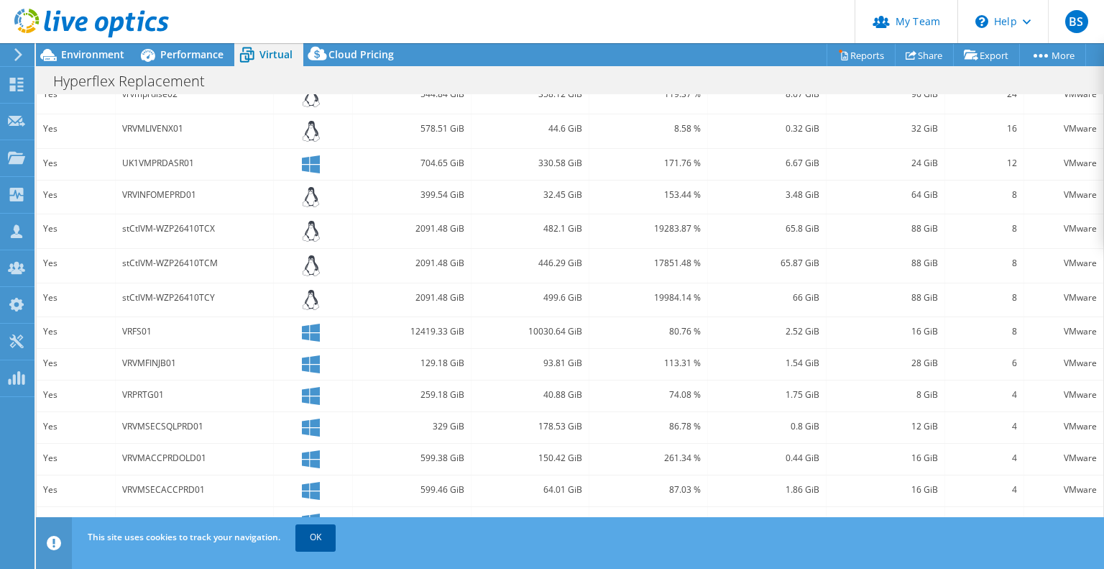
click at [312, 533] on link "OK" at bounding box center [316, 537] width 40 height 26
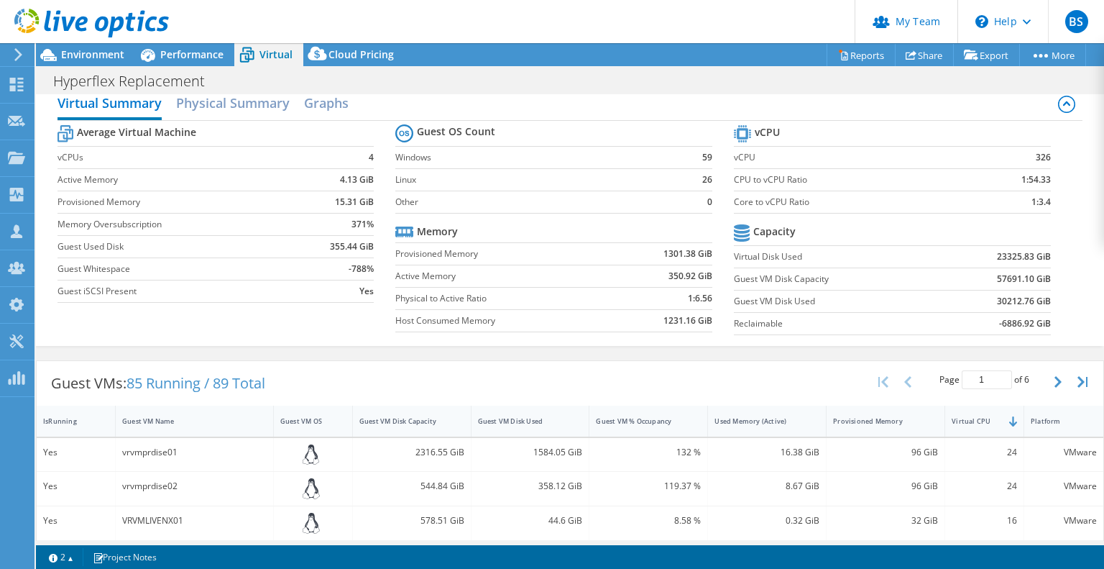
scroll to position [0, 0]
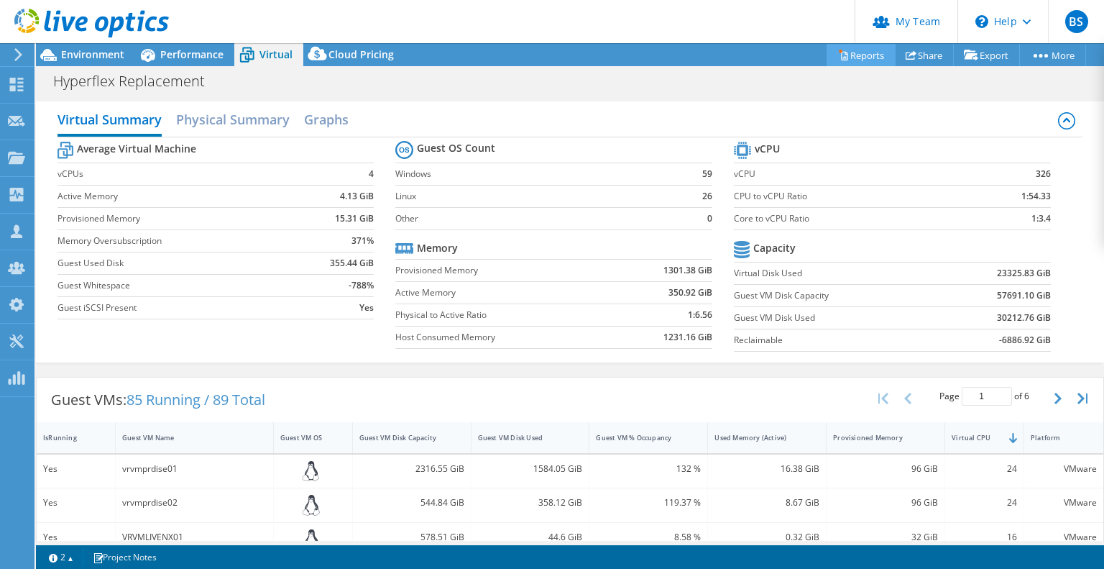
click at [851, 51] on link "Reports" at bounding box center [861, 55] width 69 height 22
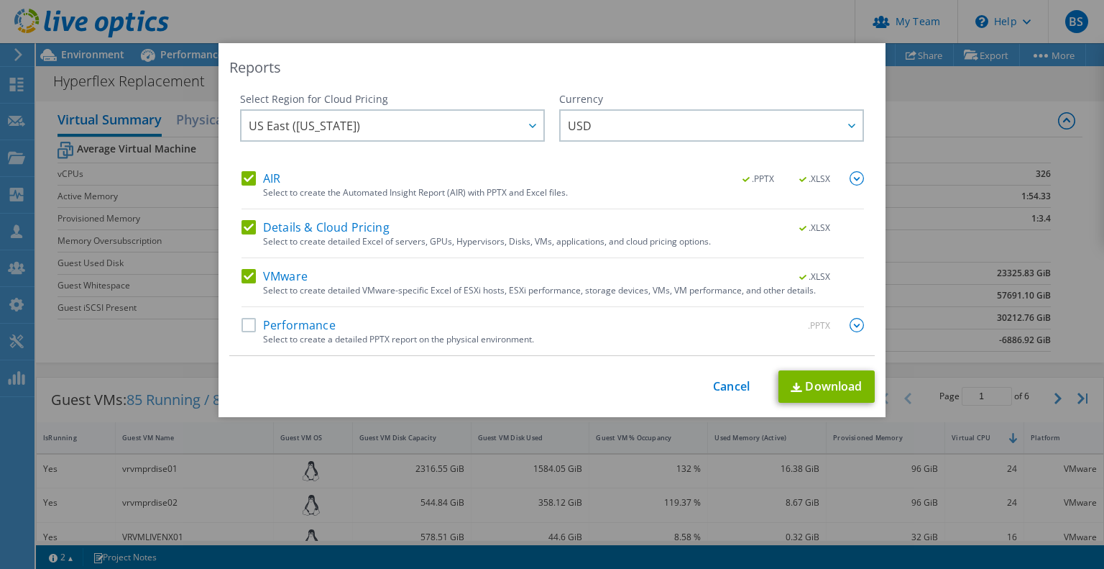
click at [244, 173] on label "AIR" at bounding box center [261, 178] width 39 height 14
click at [0, 0] on input "AIR" at bounding box center [0, 0] width 0 height 0
click at [245, 224] on label "Details & Cloud Pricing" at bounding box center [316, 227] width 148 height 14
click at [0, 0] on input "Details & Cloud Pricing" at bounding box center [0, 0] width 0 height 0
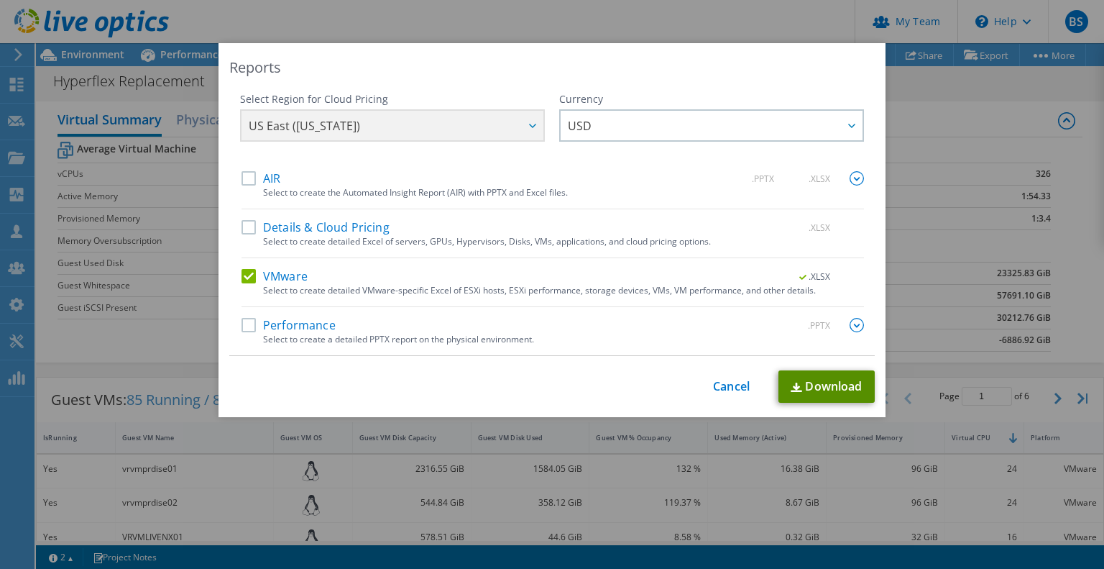
click at [820, 388] on link "Download" at bounding box center [827, 386] width 96 height 32
click at [911, 203] on div "Reports Select Region for Cloud Pricing Asia Pacific (Hong Kong) Asia Pacific (…" at bounding box center [552, 284] width 1104 height 482
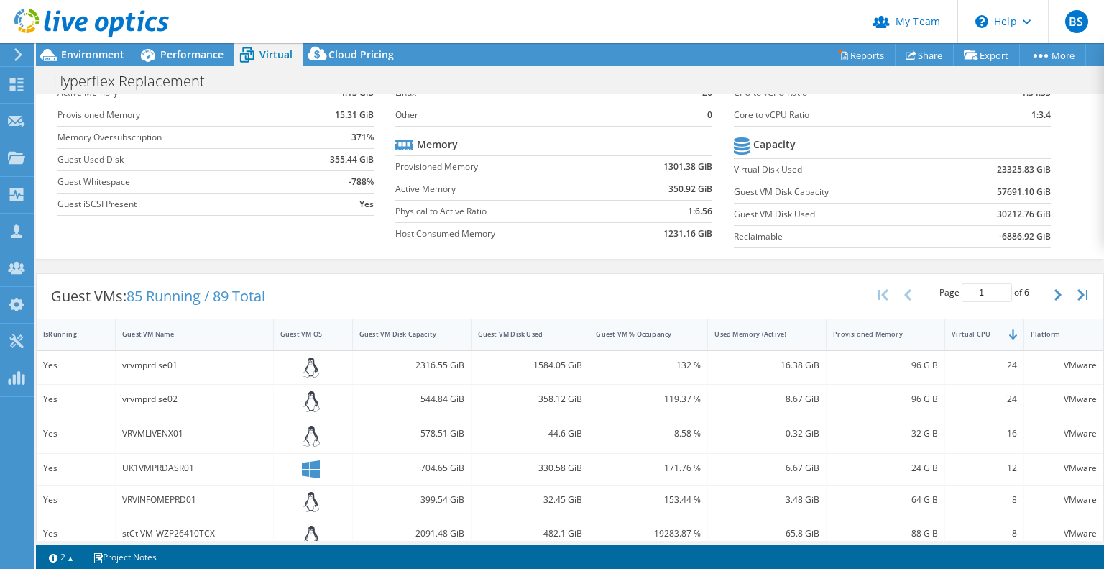
scroll to position [144, 0]
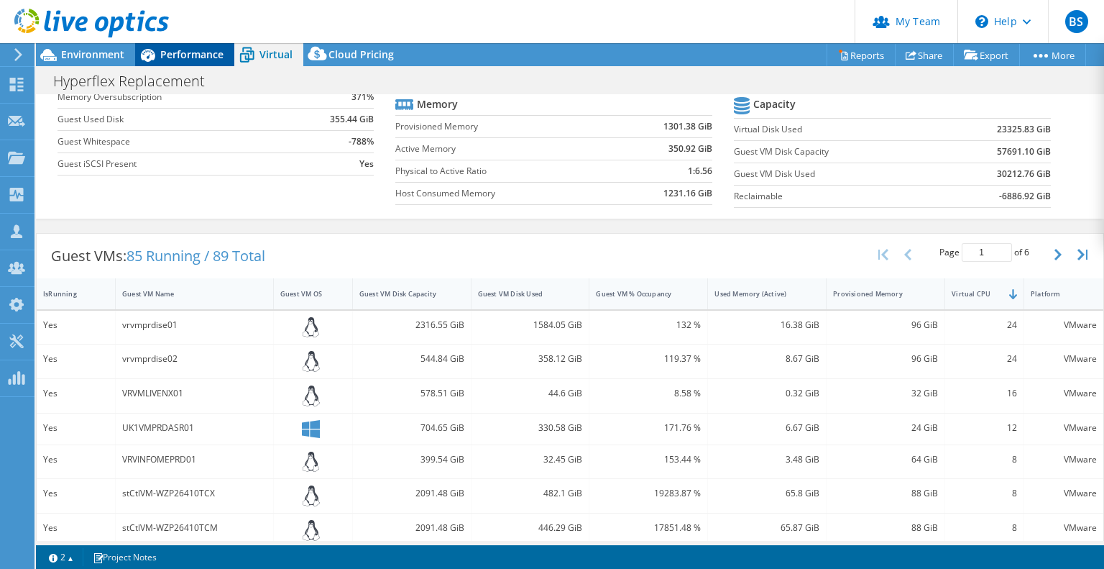
drag, startPoint x: 187, startPoint y: 52, endPoint x: 198, endPoint y: 55, distance: 11.4
click at [187, 52] on span "Performance" at bounding box center [191, 54] width 63 height 14
